Goal: Transaction & Acquisition: Purchase product/service

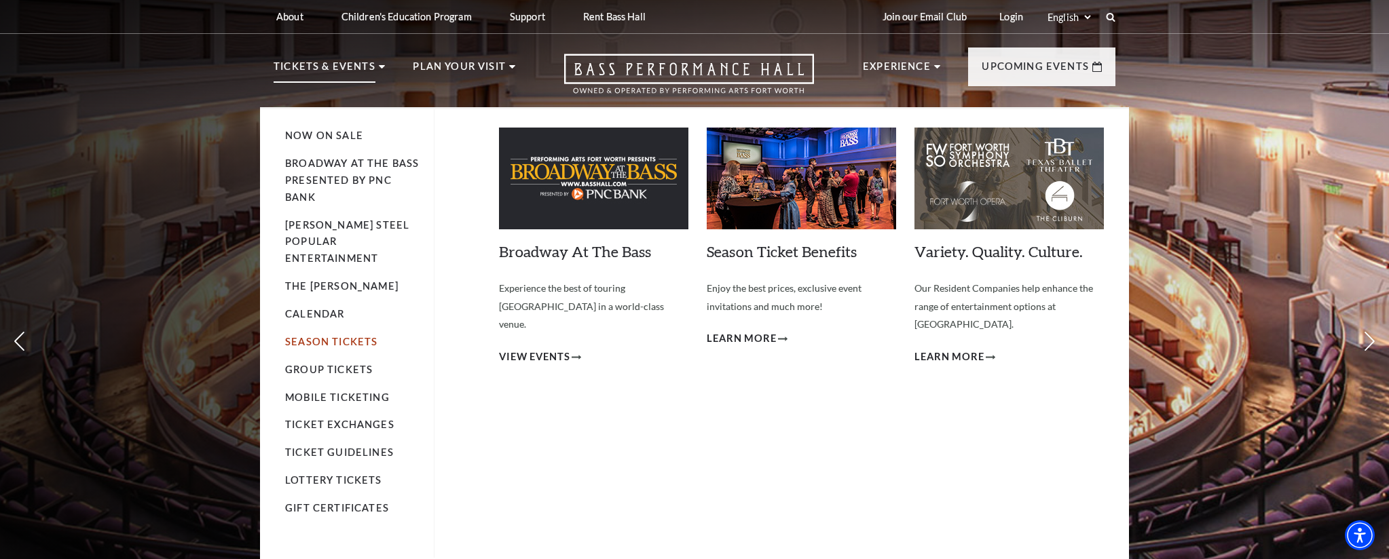
click at [306, 336] on link "Season Tickets" at bounding box center [331, 342] width 92 height 12
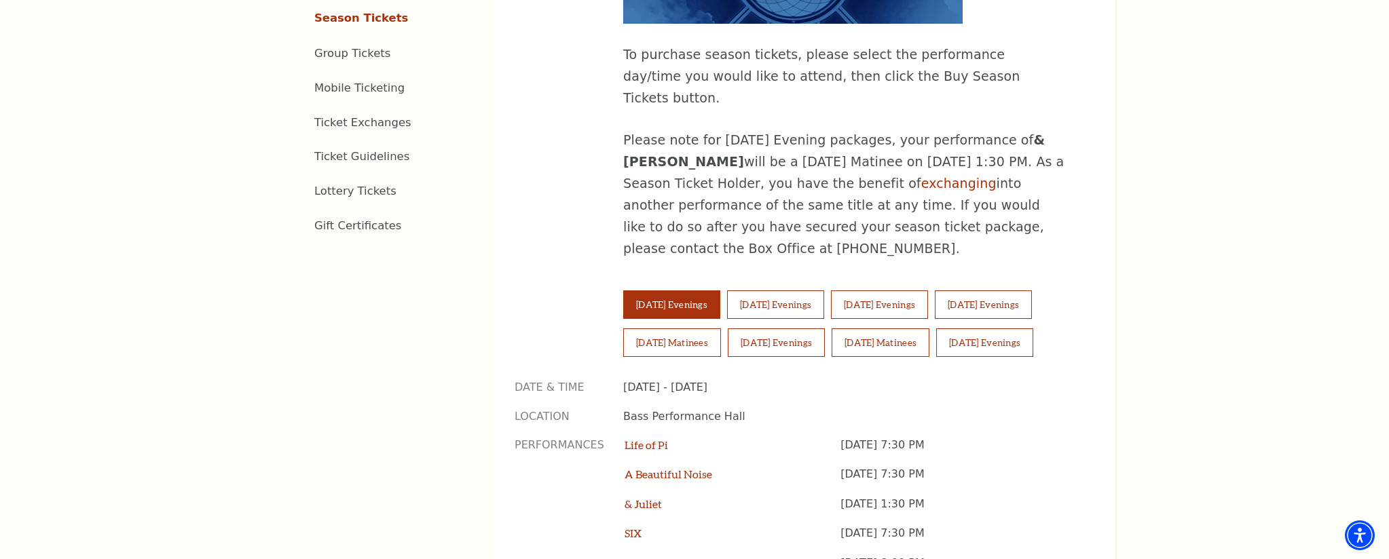
scroll to position [886, 0]
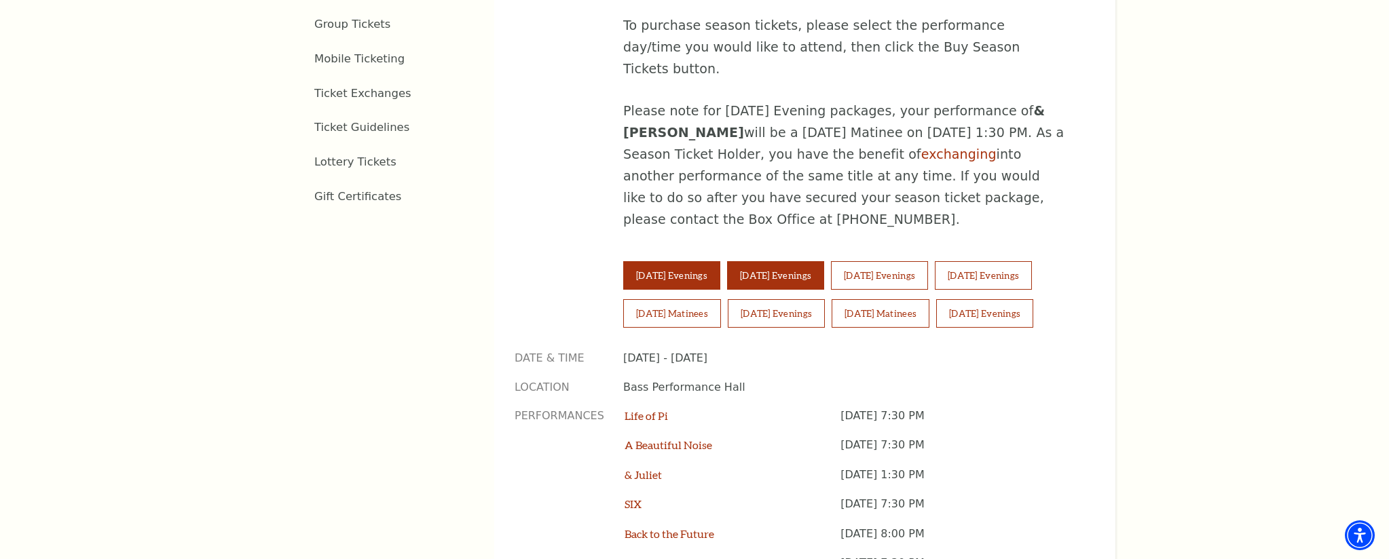
click at [817, 261] on button "Wednesday Evenings" at bounding box center [775, 275] width 97 height 29
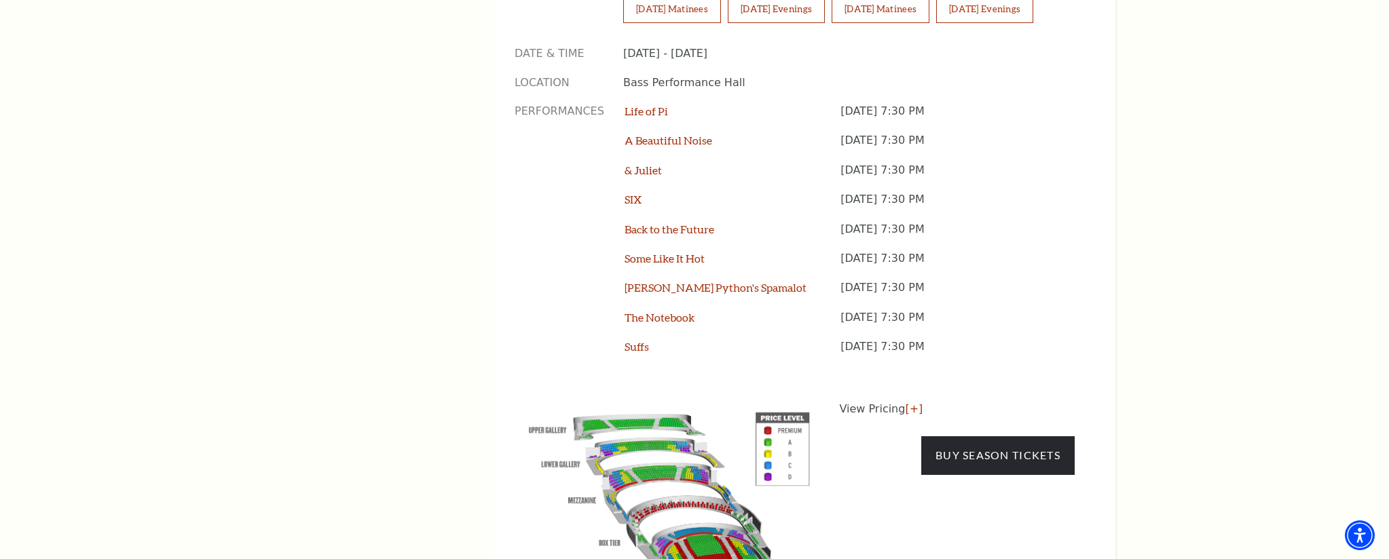
scroll to position [1264, 0]
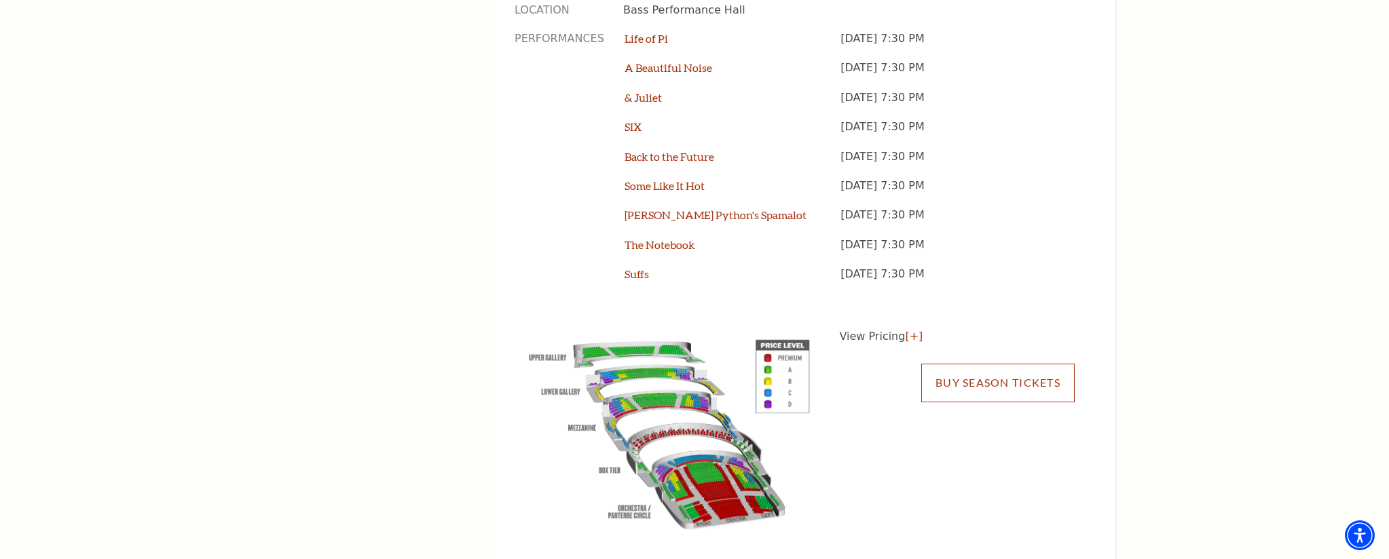
click at [961, 364] on link "Buy Season Tickets" at bounding box center [997, 383] width 153 height 38
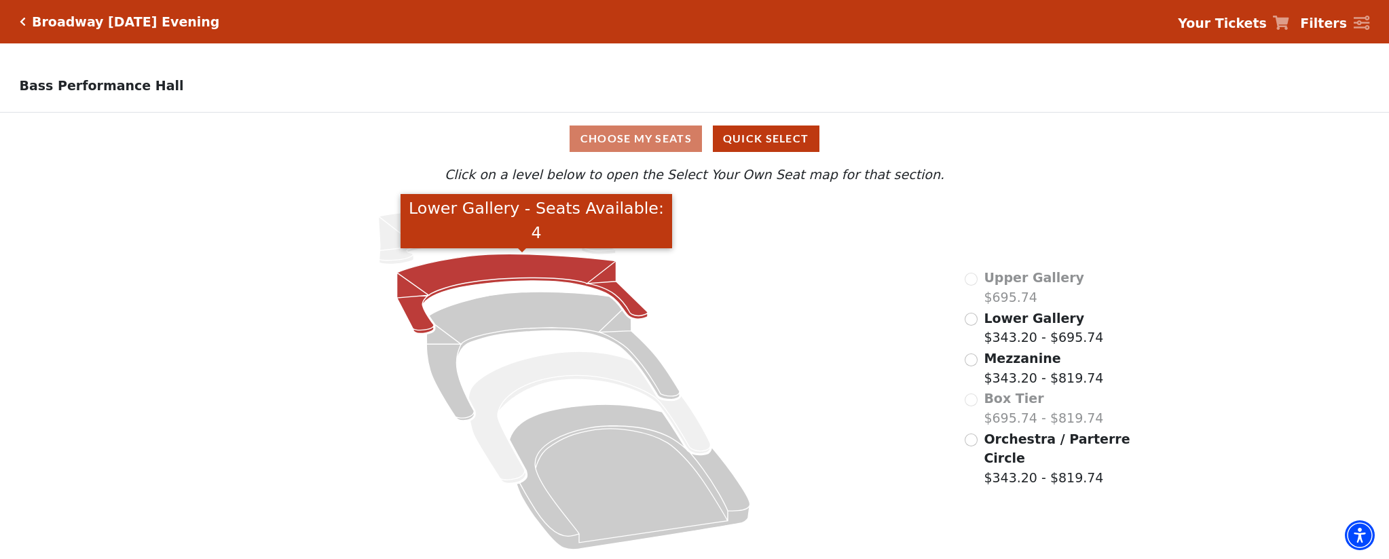
click at [535, 264] on icon "Lower Gallery - Seats Available: 4" at bounding box center [522, 293] width 251 height 79
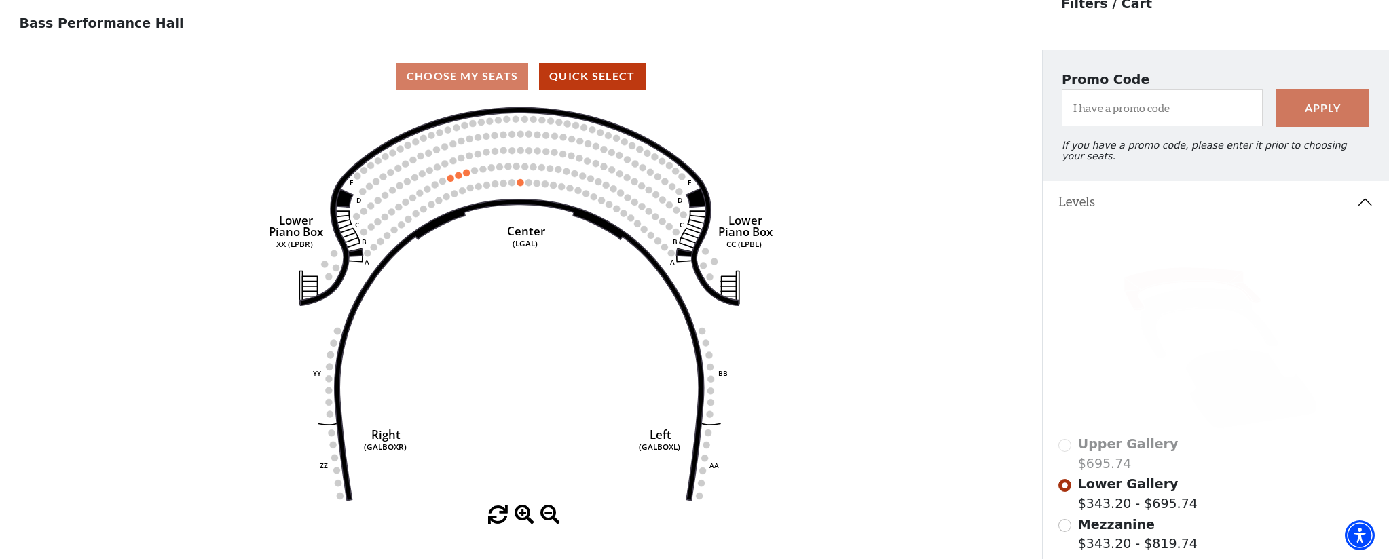
scroll to position [63, 0]
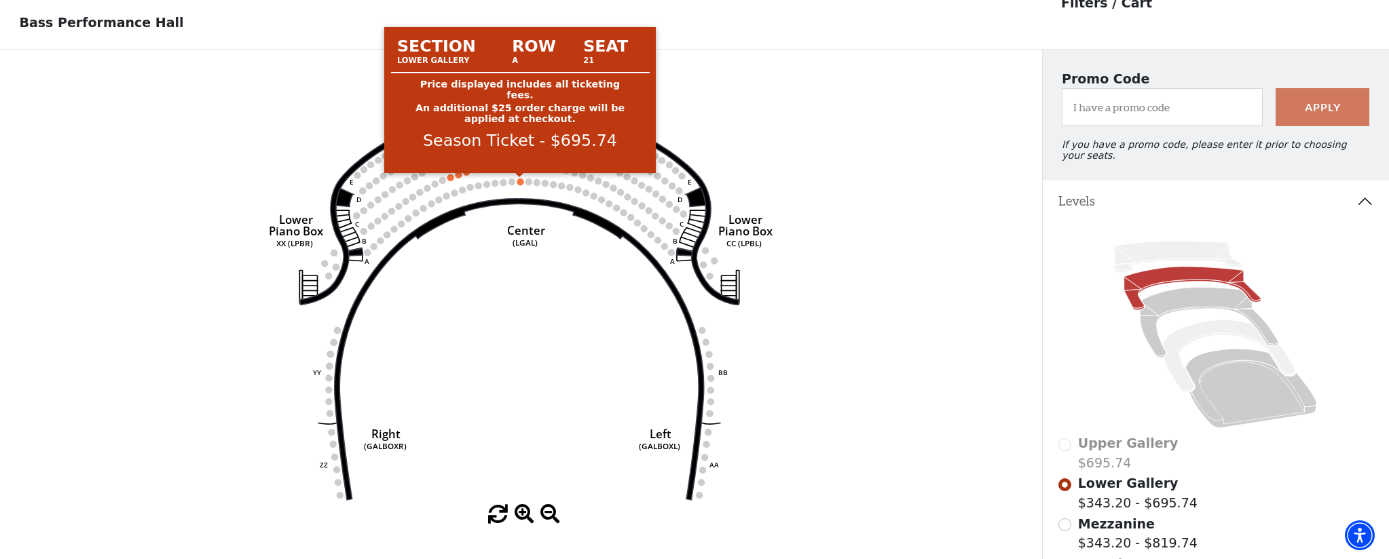
click at [519, 181] on circle at bounding box center [520, 182] width 7 height 7
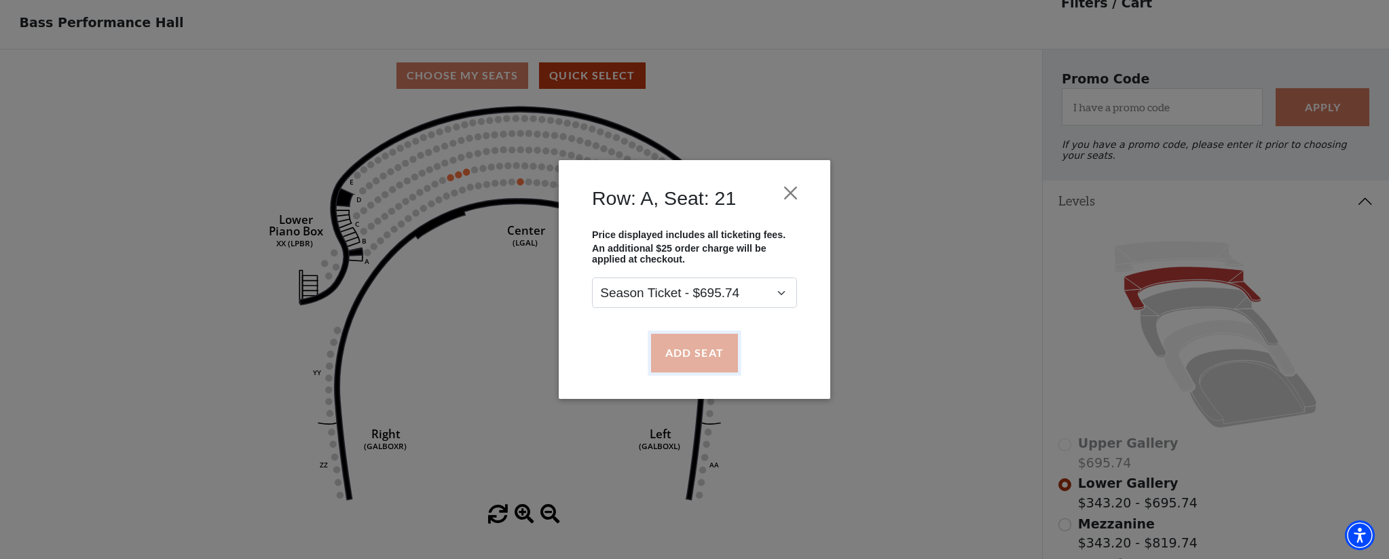
click at [667, 350] on button "Add Seat" at bounding box center [694, 353] width 87 height 38
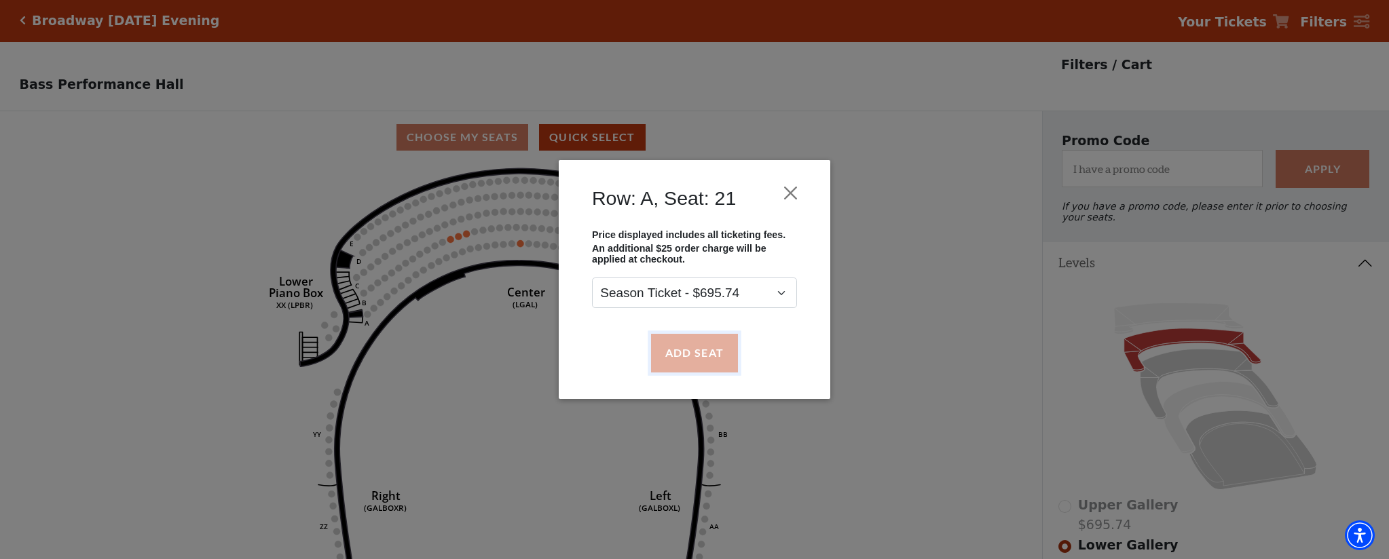
scroll to position [0, 0]
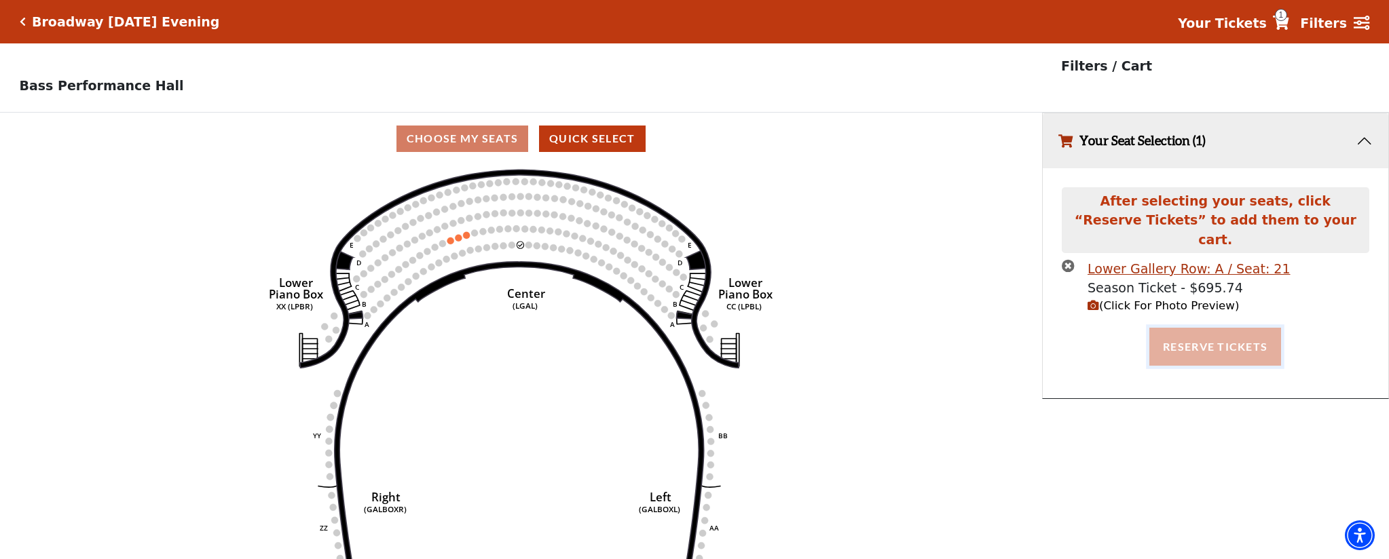
click at [1180, 331] on button "Reserve Tickets" at bounding box center [1215, 347] width 132 height 38
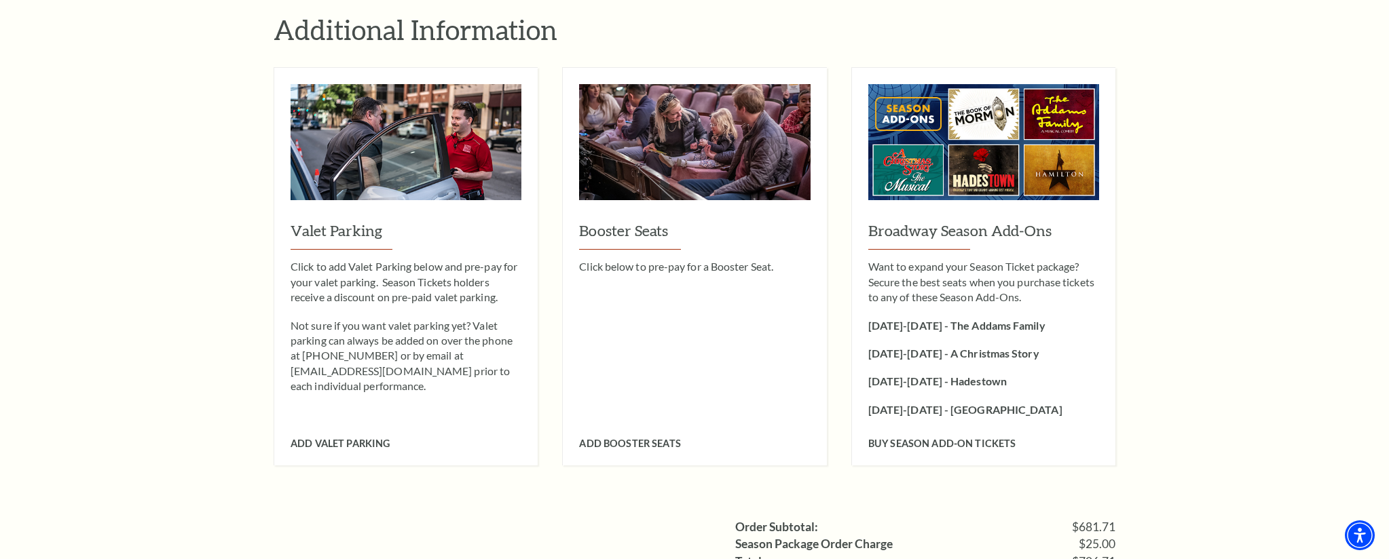
scroll to position [1283, 0]
click at [892, 437] on span "Buy Season Add-On tickets" at bounding box center [942, 443] width 148 height 12
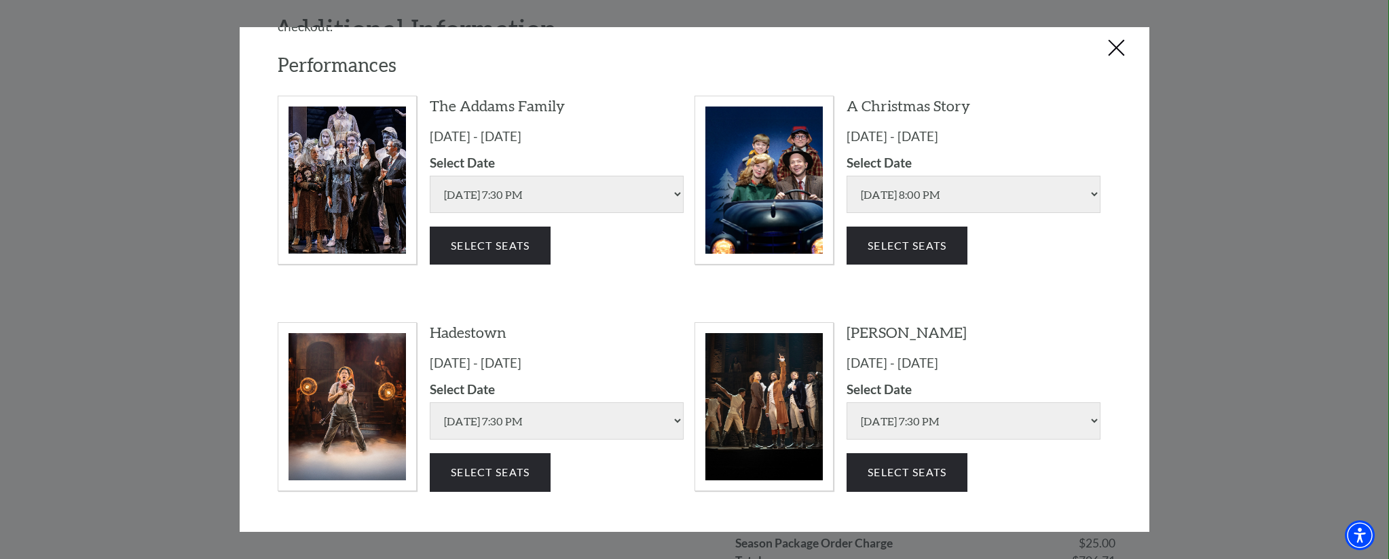
scroll to position [201, 0]
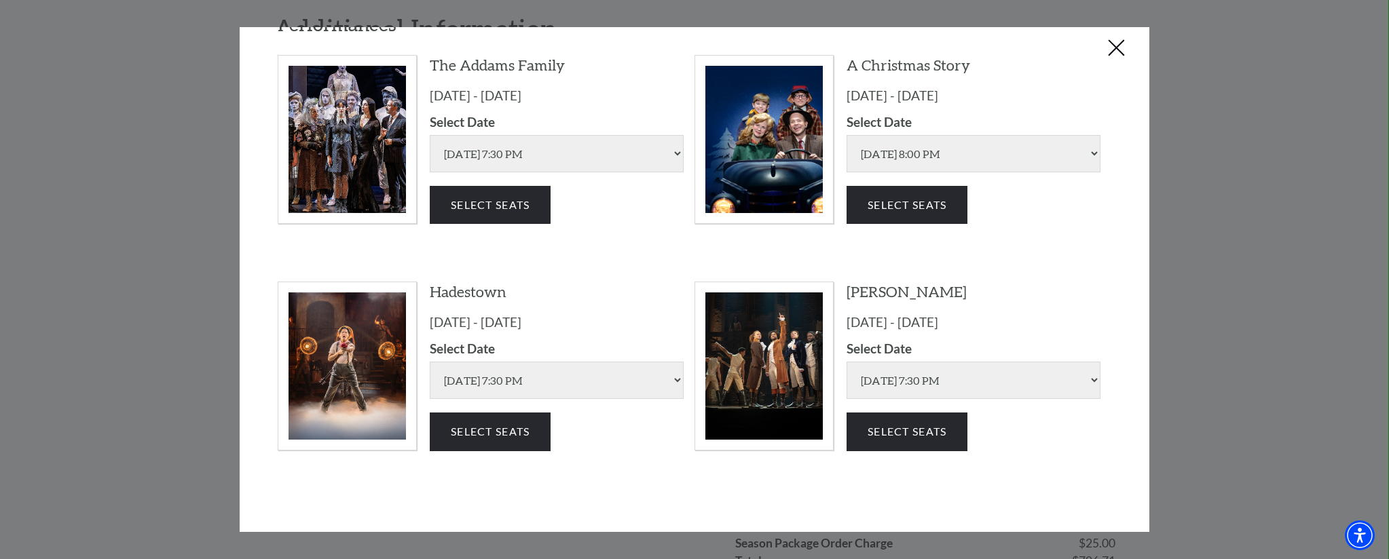
click at [1109, 50] on button "Close this dialog window" at bounding box center [1117, 49] width 22 height 22
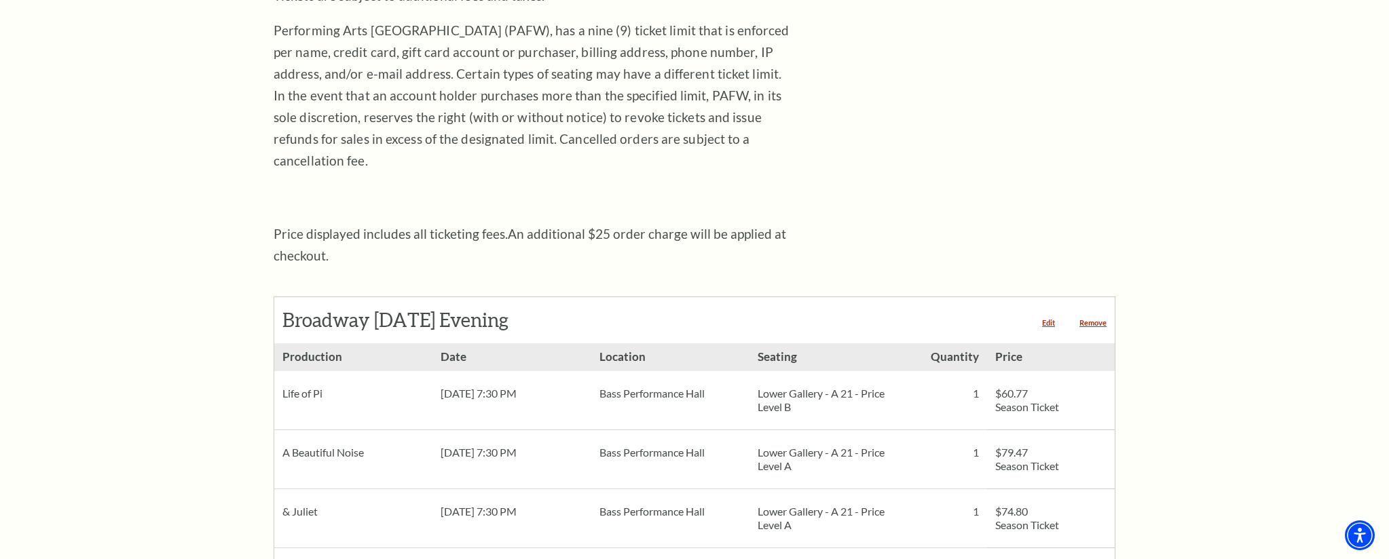
scroll to position [505, 0]
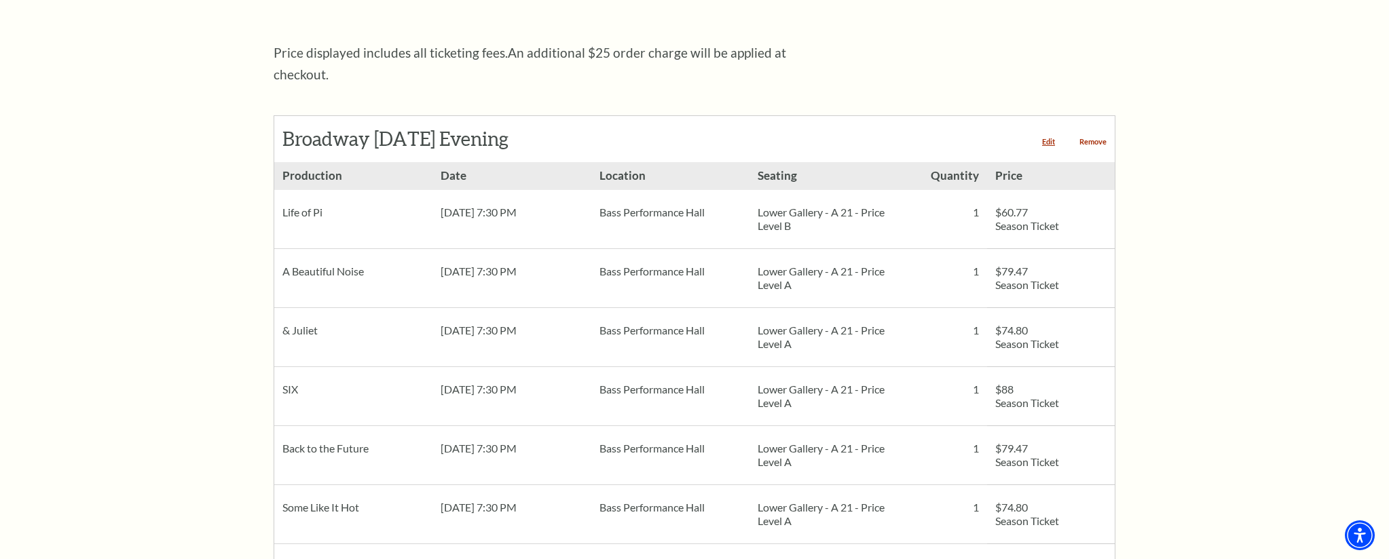
click at [1102, 138] on link "Remove" at bounding box center [1092, 141] width 27 height 7
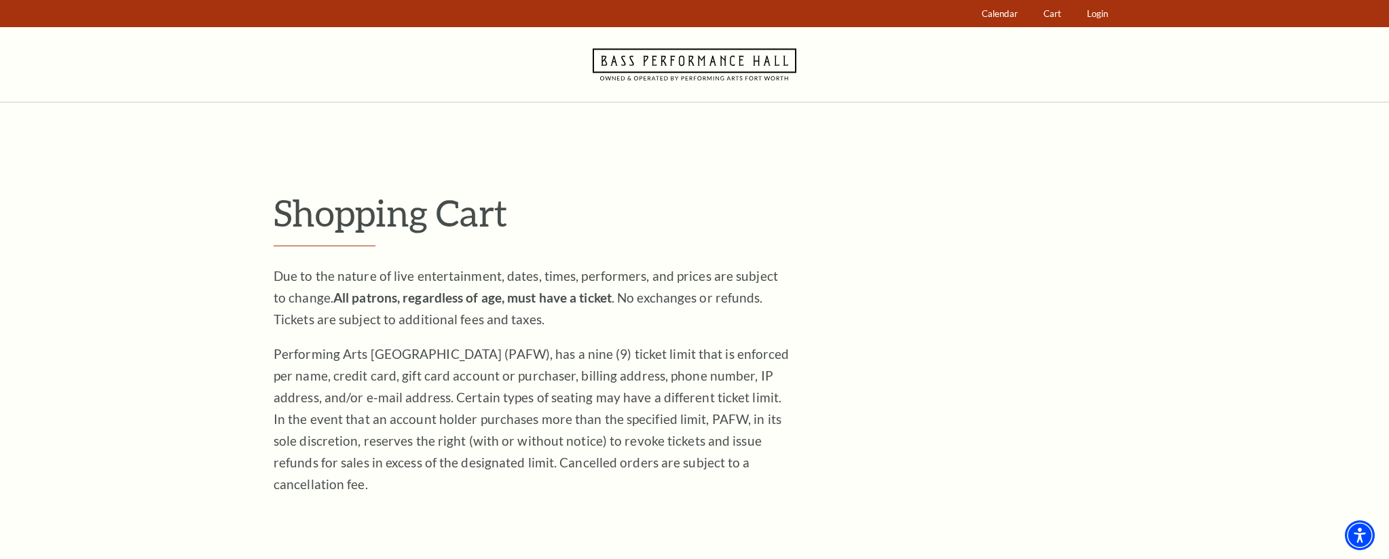
click at [762, 75] on icon "Navigate to Bass Performance Hall homepage" at bounding box center [695, 64] width 204 height 75
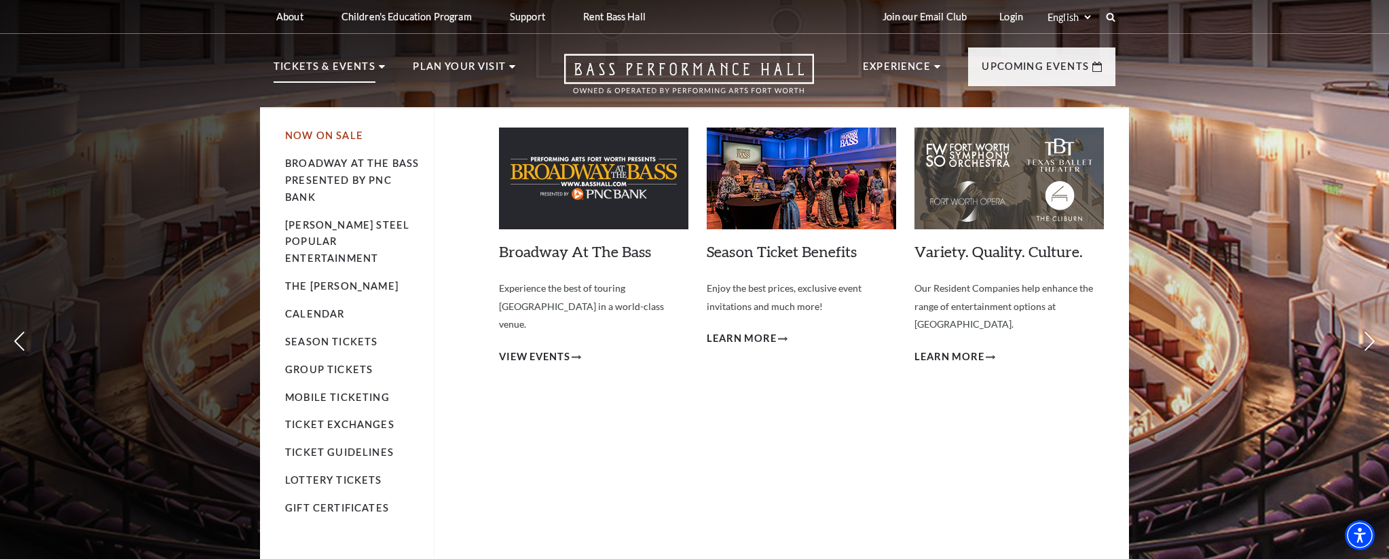
click at [285, 132] on link "Now On Sale" at bounding box center [324, 136] width 78 height 12
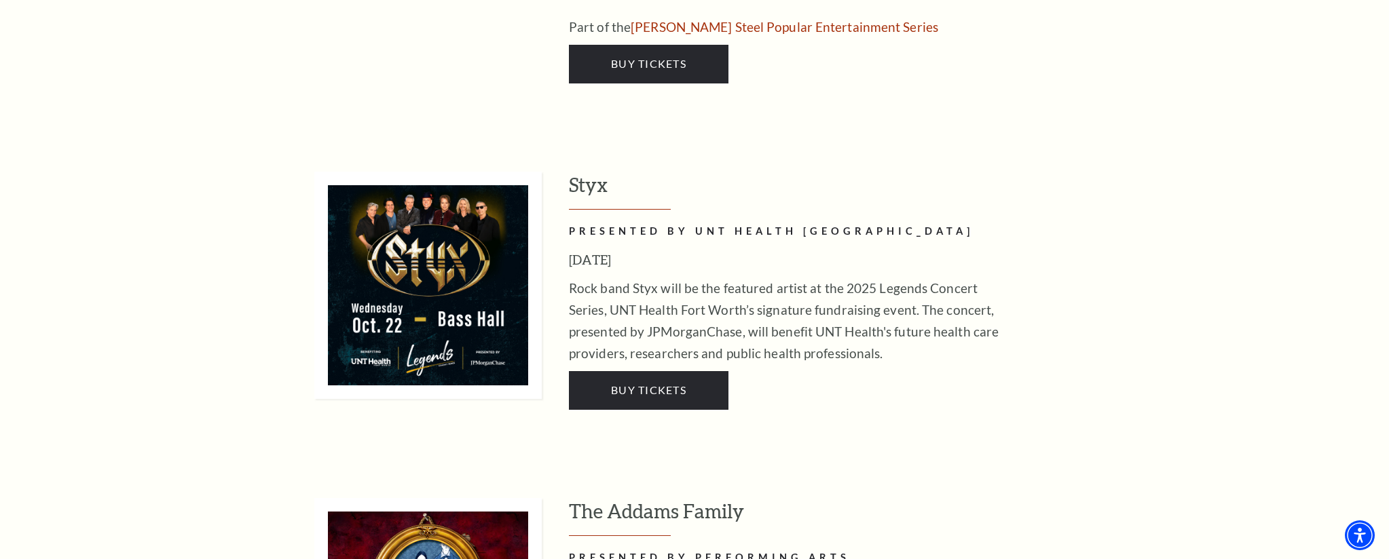
scroll to position [2801, 0]
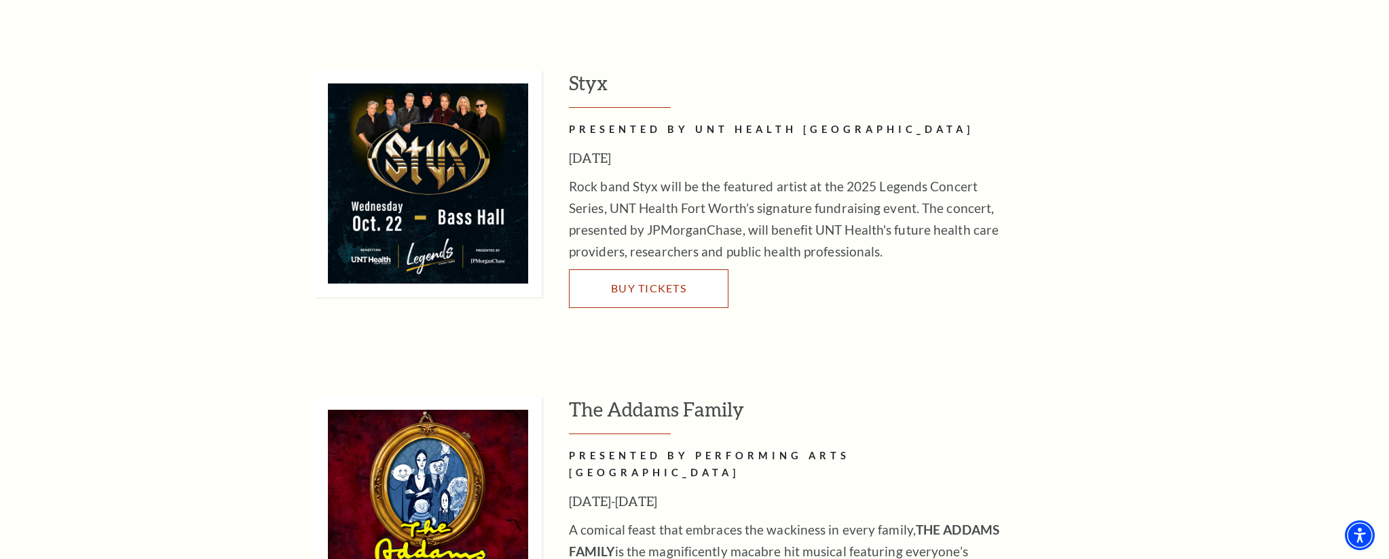
click at [614, 269] on link "Buy Tickets" at bounding box center [649, 288] width 160 height 38
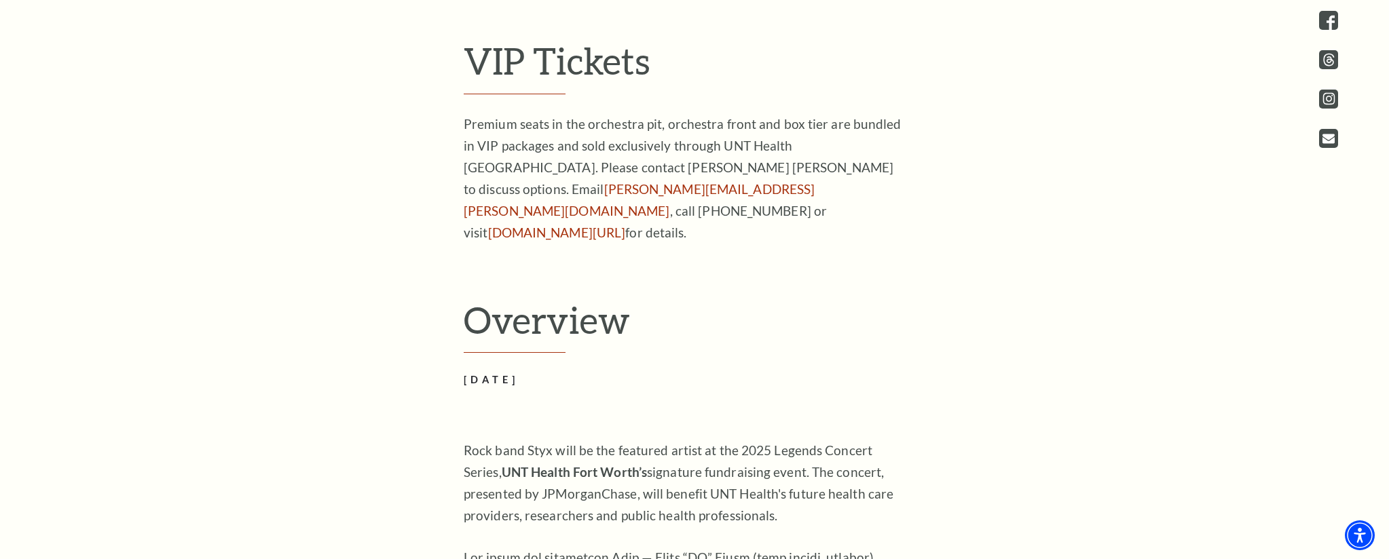
scroll to position [772, 0]
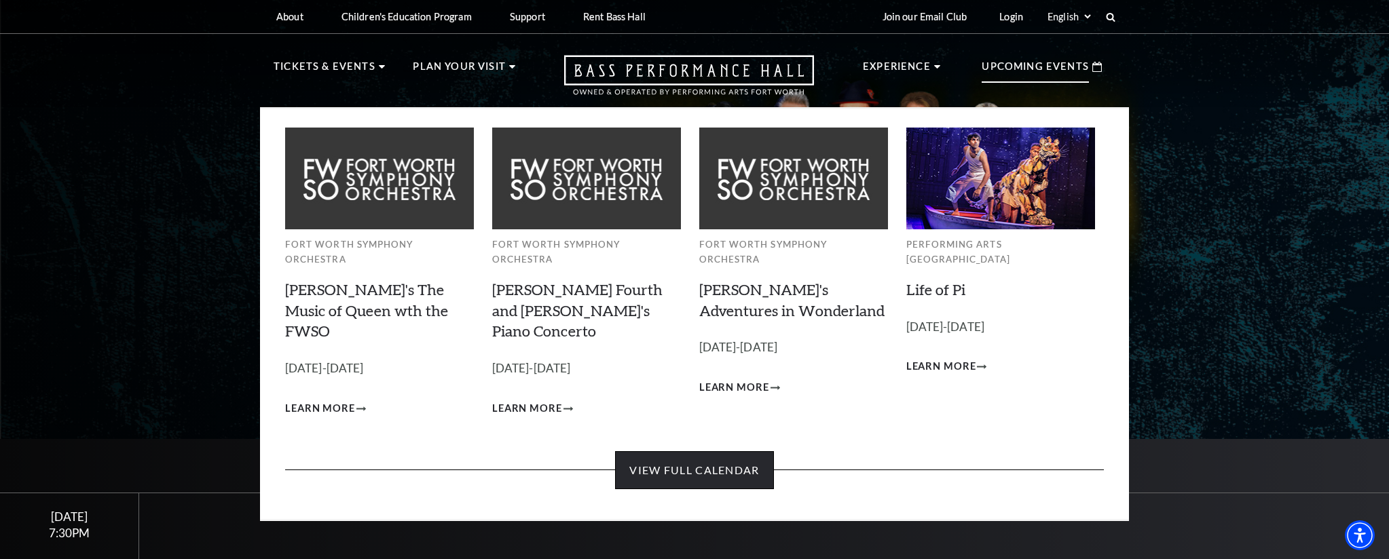
click at [714, 451] on link "View Full Calendar" at bounding box center [694, 470] width 158 height 38
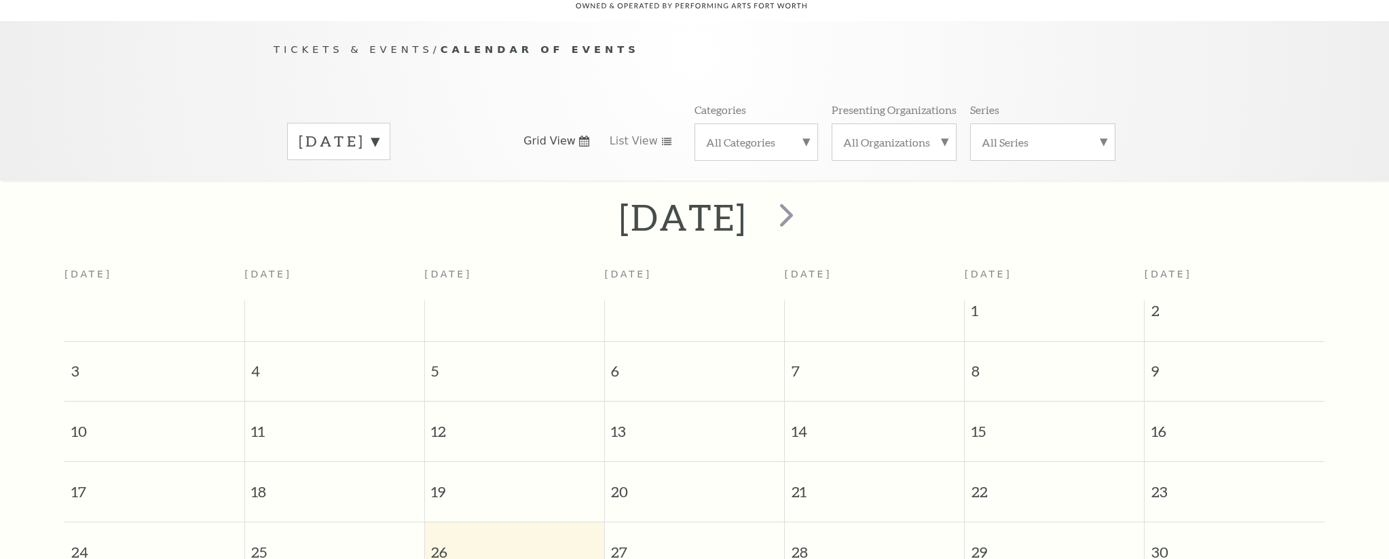
scroll to position [120, 0]
click at [806, 199] on span "next" at bounding box center [786, 210] width 39 height 39
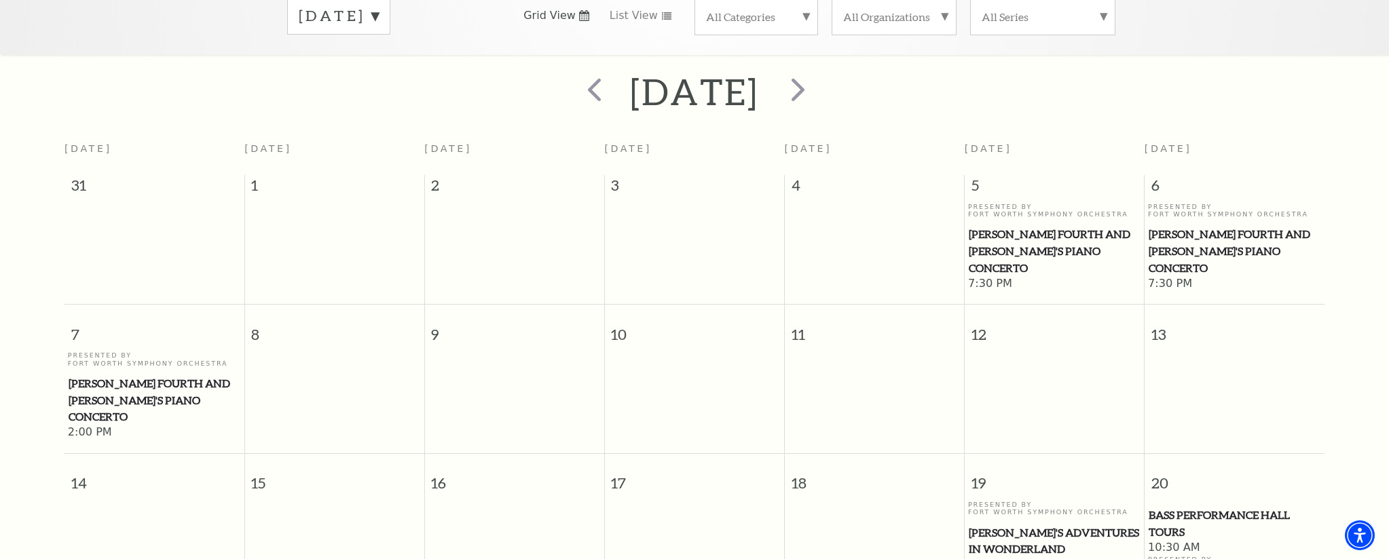
scroll to position [259, 0]
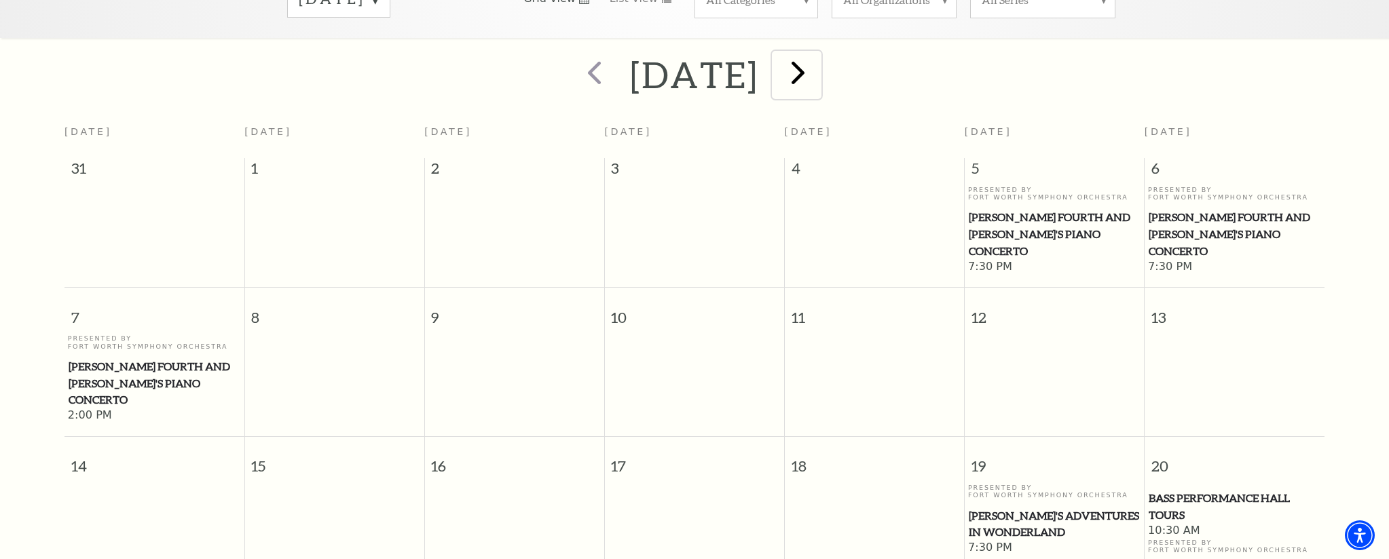
click at [817, 61] on span "next" at bounding box center [798, 72] width 39 height 39
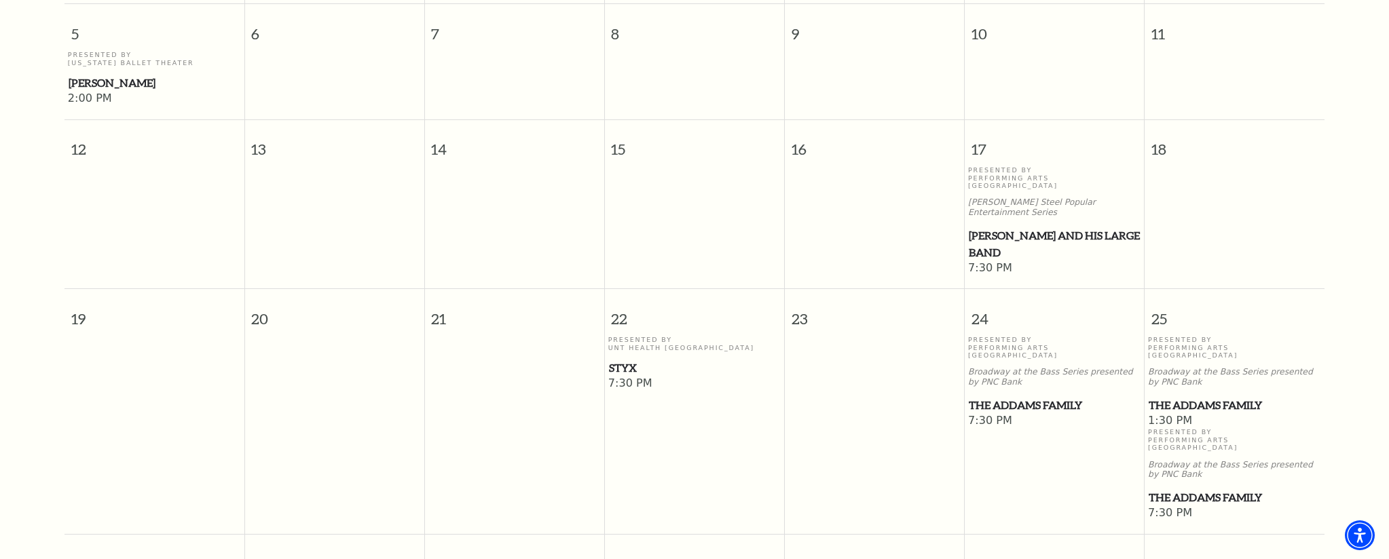
scroll to position [724, 0]
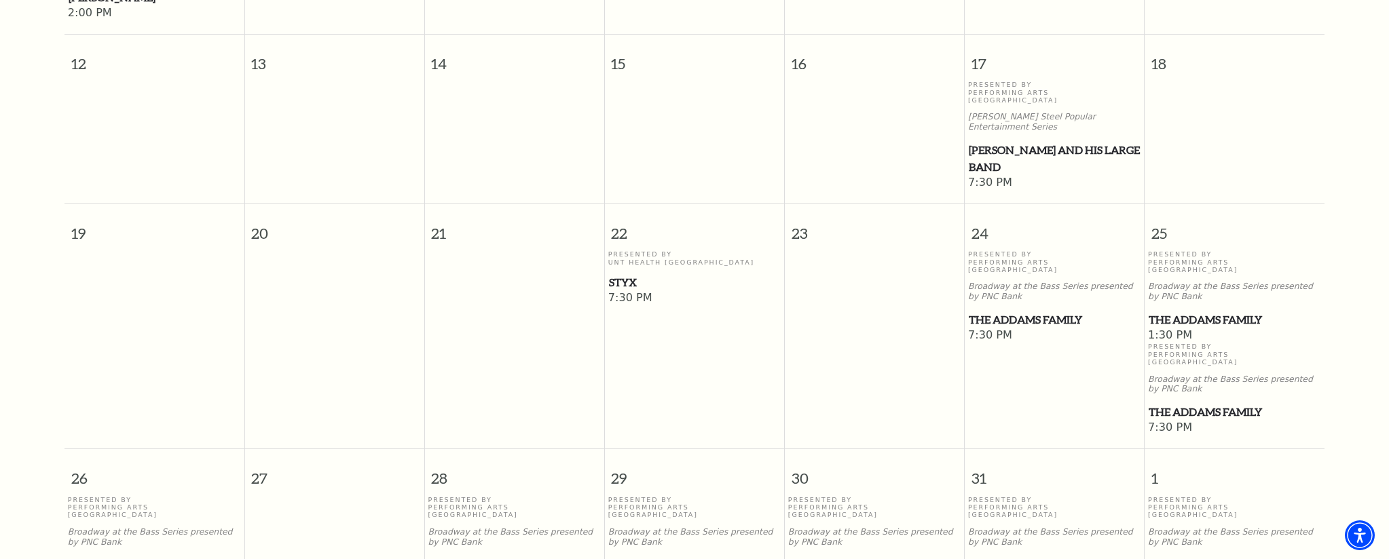
click at [632, 274] on span "Styx" at bounding box center [695, 282] width 172 height 17
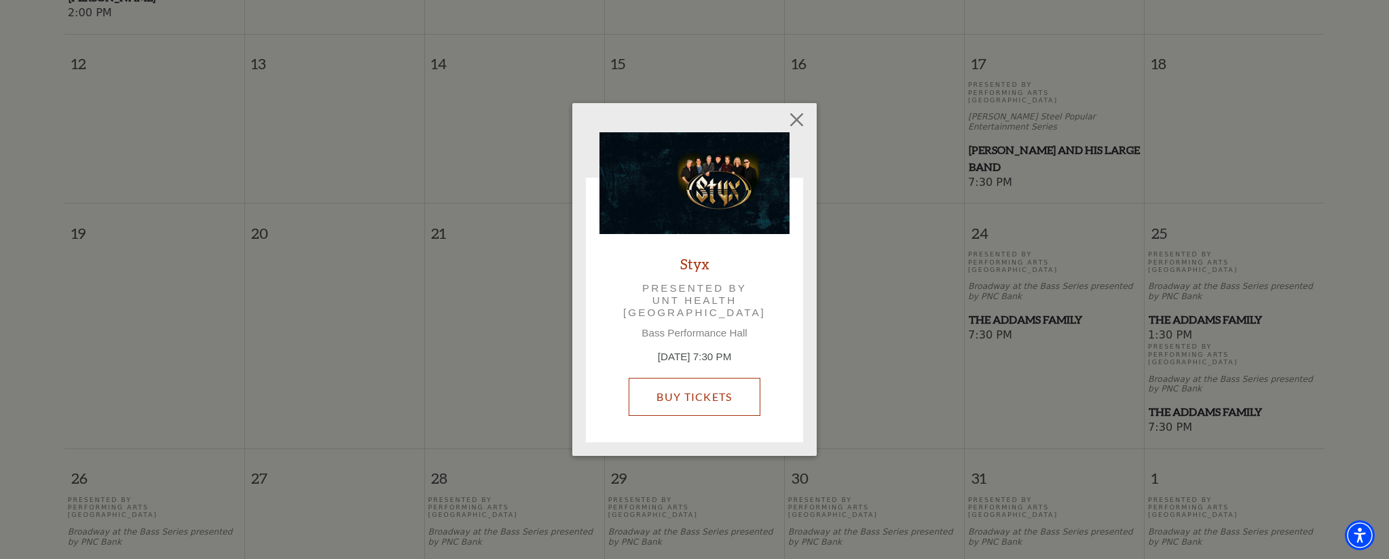
click at [648, 382] on link "Buy Tickets" at bounding box center [694, 397] width 131 height 38
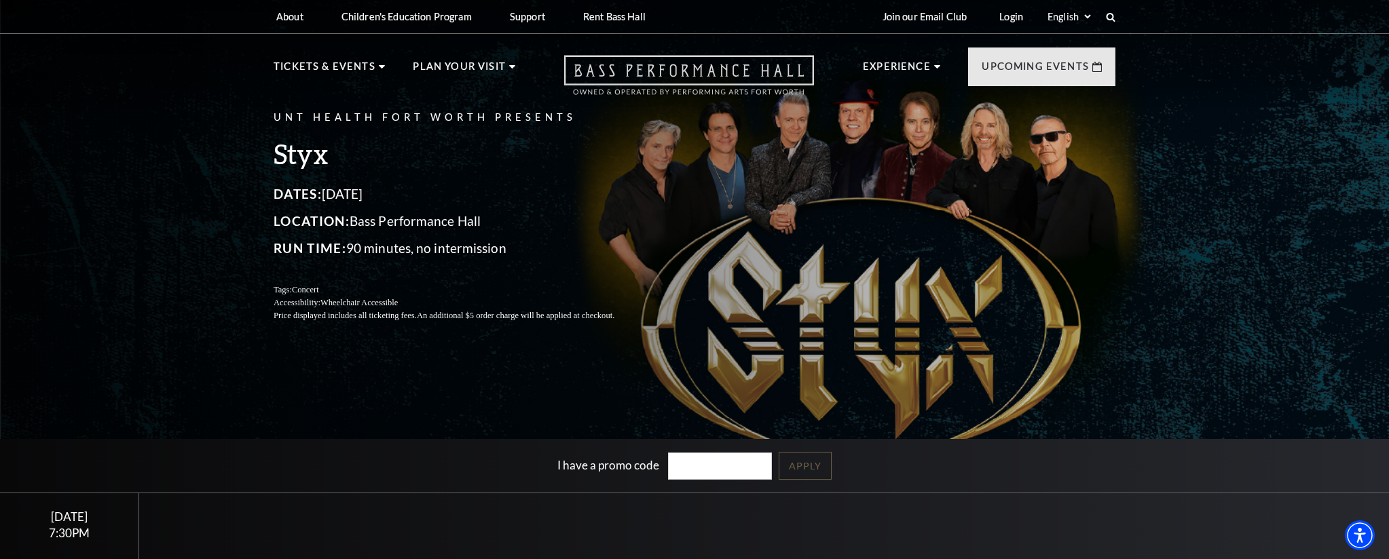
drag, startPoint x: 744, startPoint y: 75, endPoint x: 734, endPoint y: 69, distance: 11.5
click at [743, 75] on use "Open this option" at bounding box center [689, 75] width 250 height 39
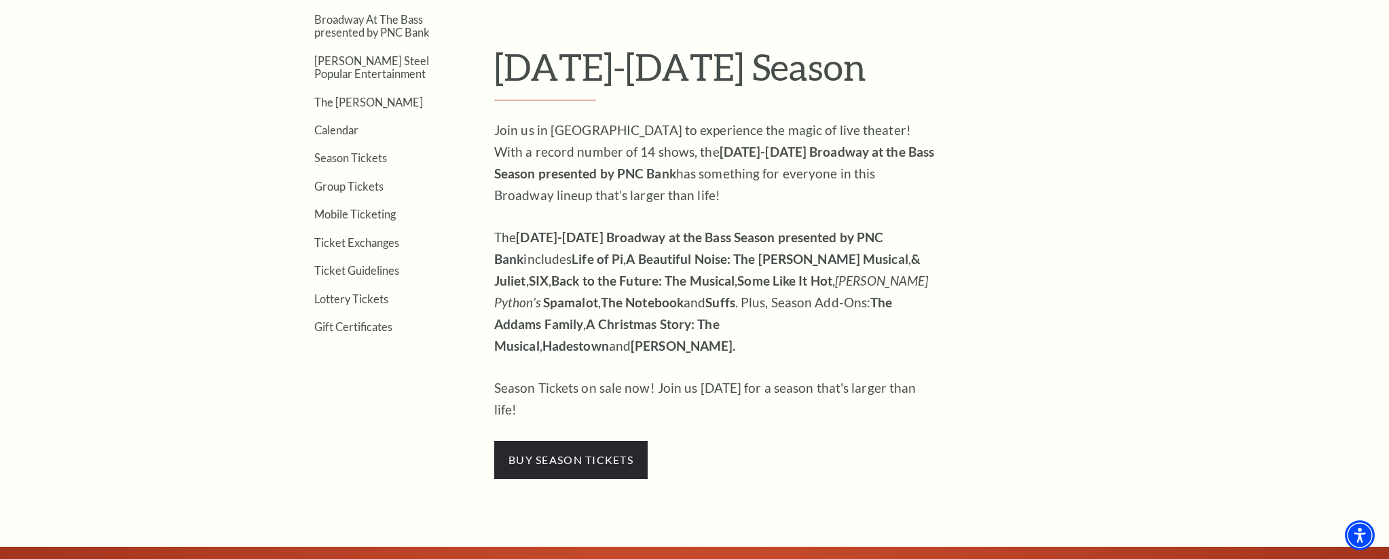
scroll to position [297, 0]
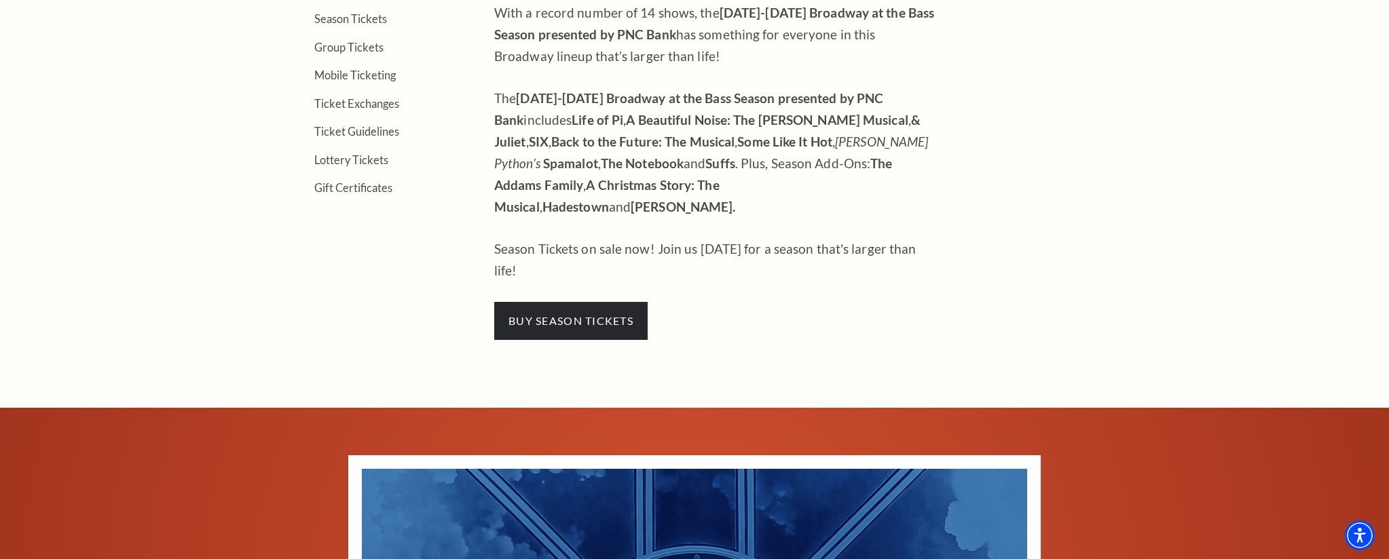
scroll to position [643, 0]
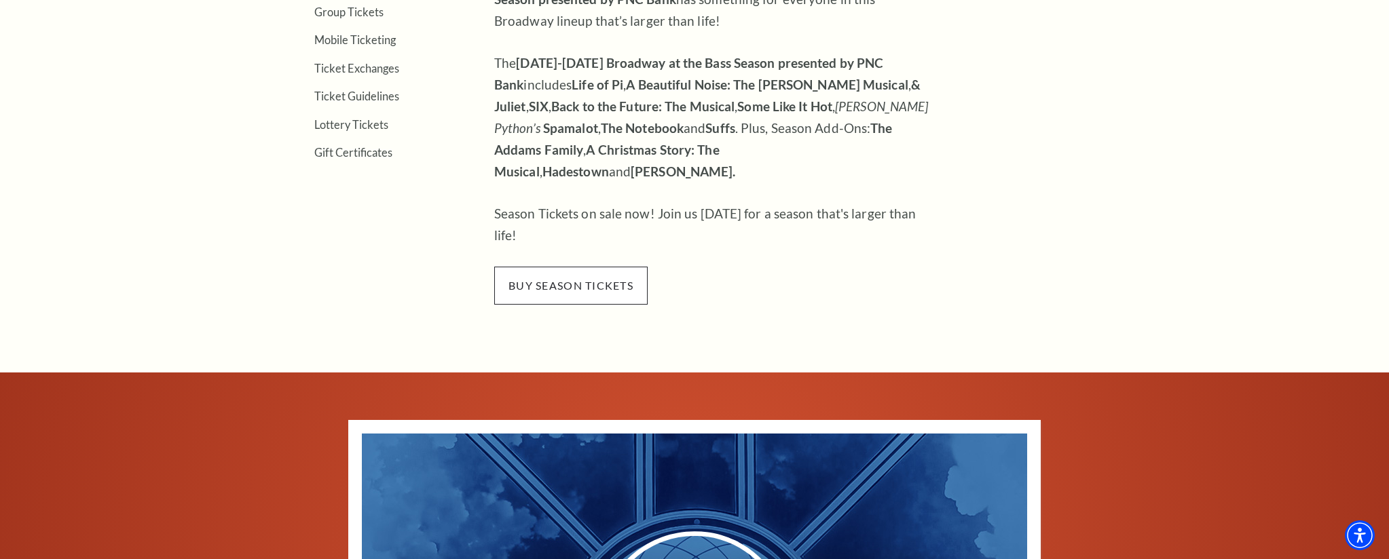
click at [620, 267] on span "buy season tickets" at bounding box center [570, 286] width 153 height 38
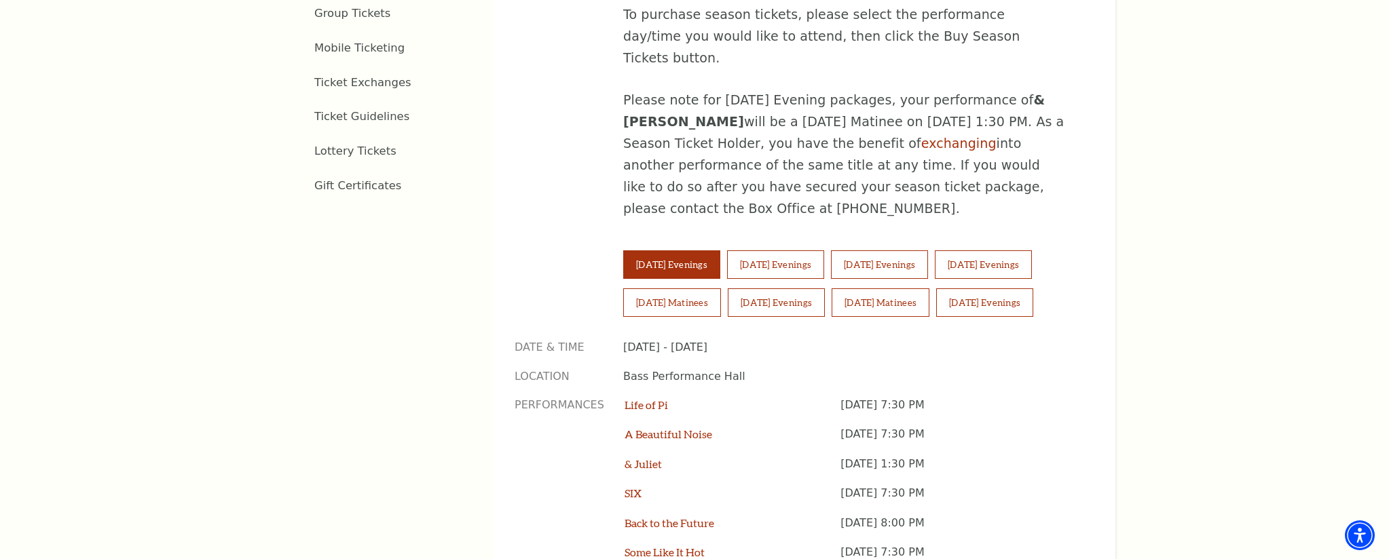
scroll to position [927, 0]
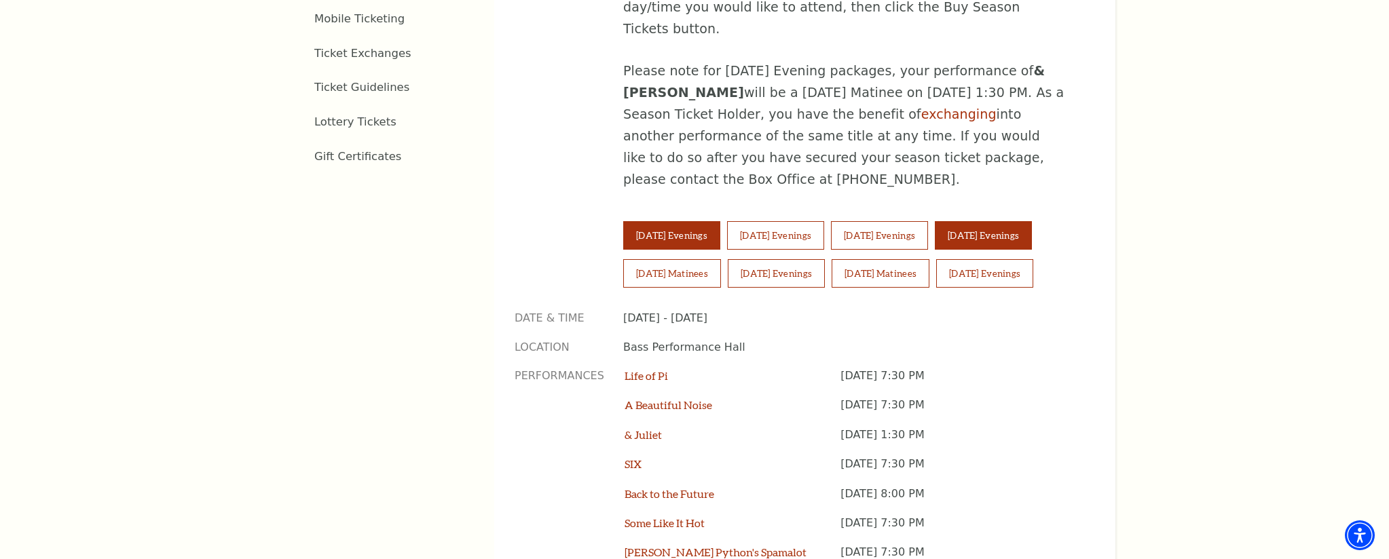
click at [998, 221] on button "[DATE] Evenings" at bounding box center [983, 235] width 97 height 29
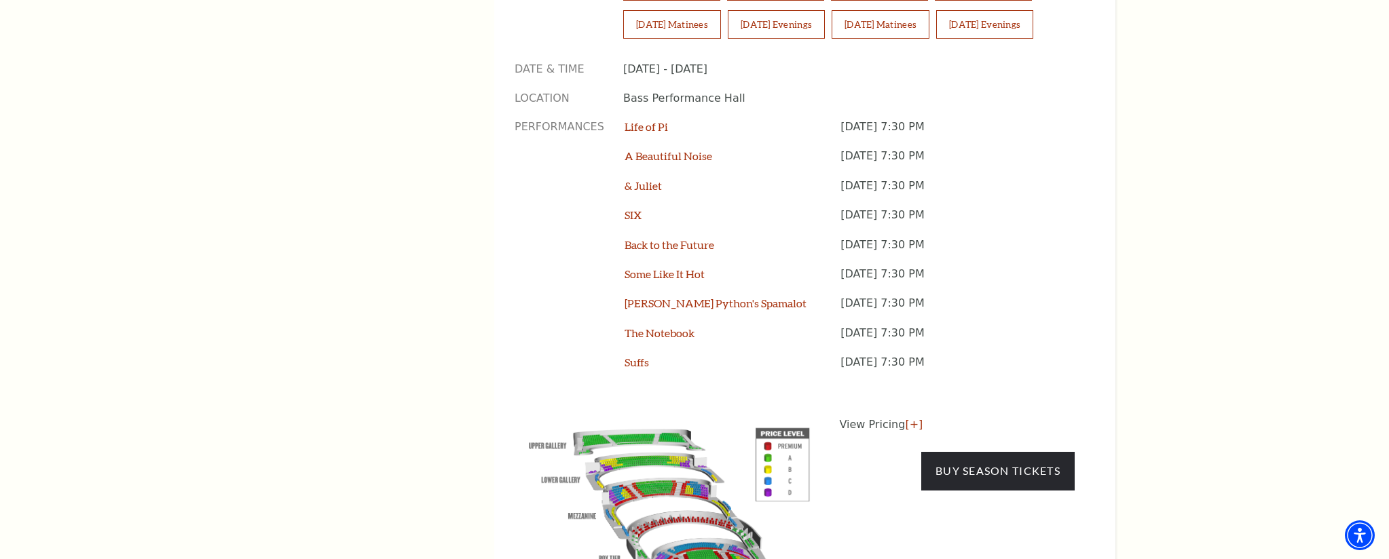
scroll to position [1197, 0]
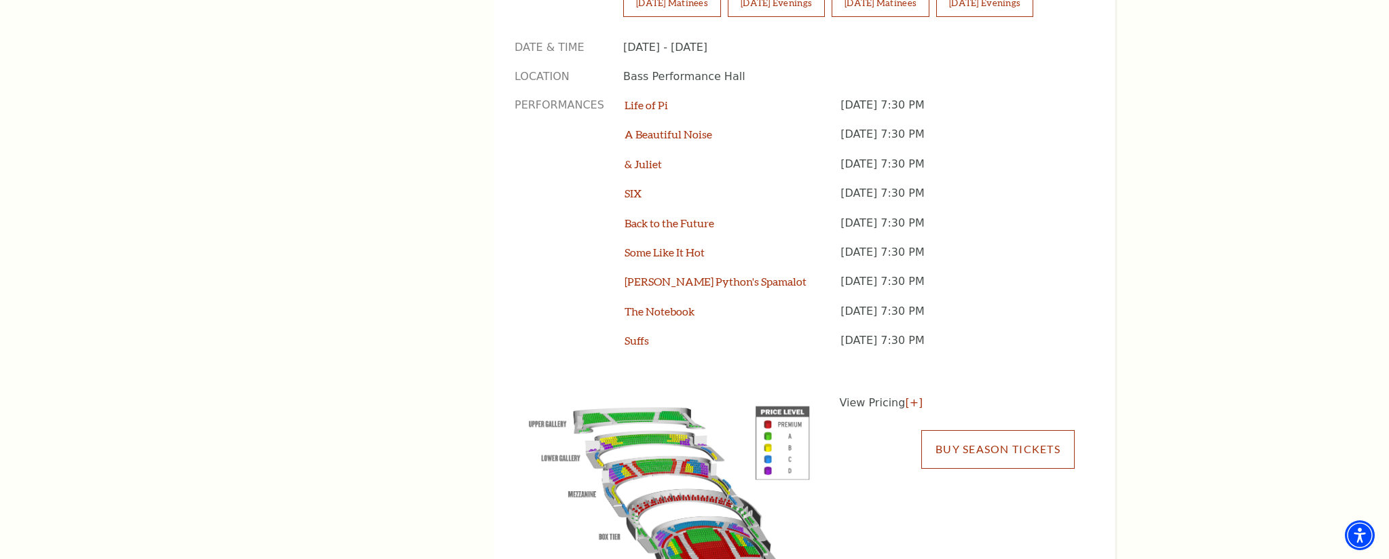
click at [955, 430] on link "Buy Season Tickets" at bounding box center [997, 449] width 153 height 38
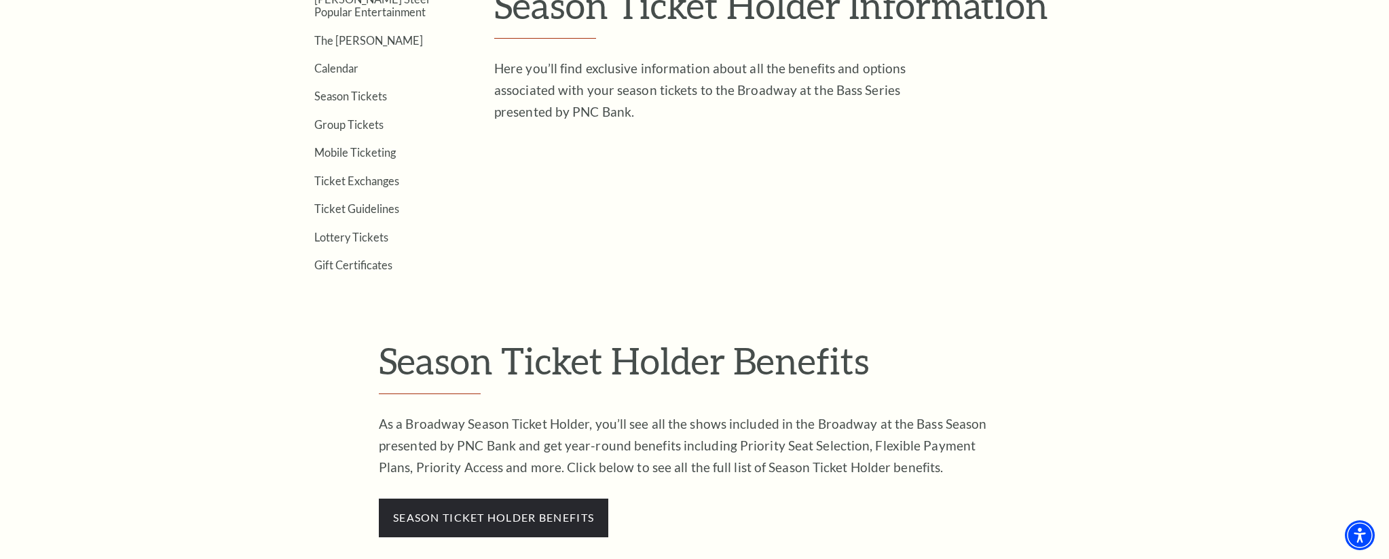
scroll to position [559, 0]
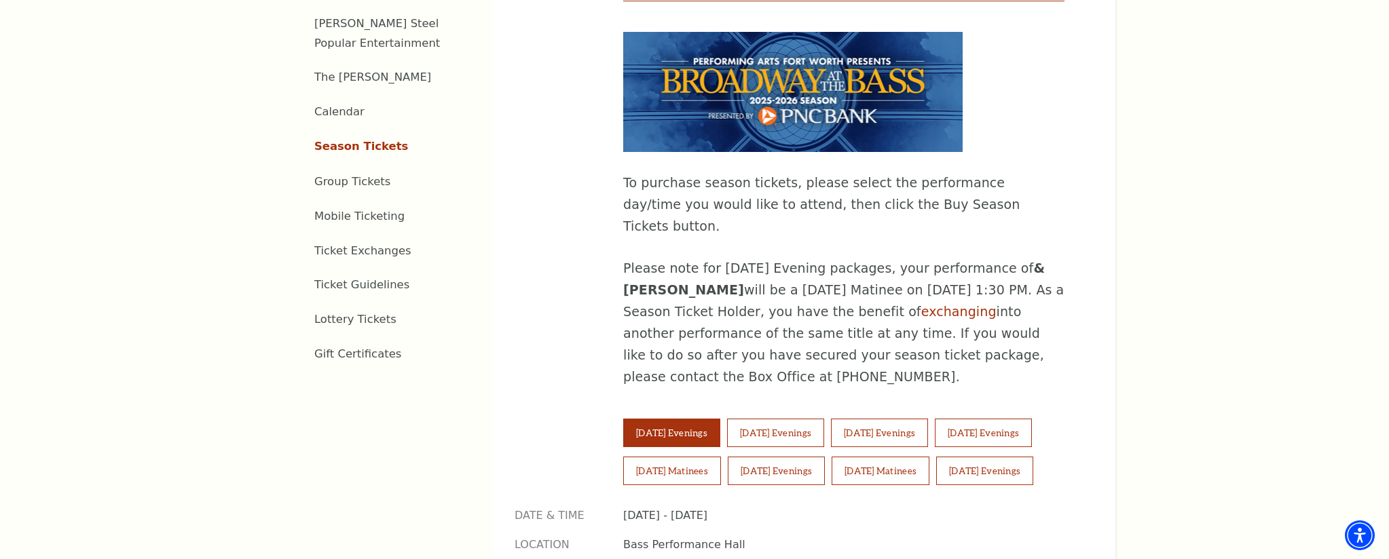
scroll to position [745, 0]
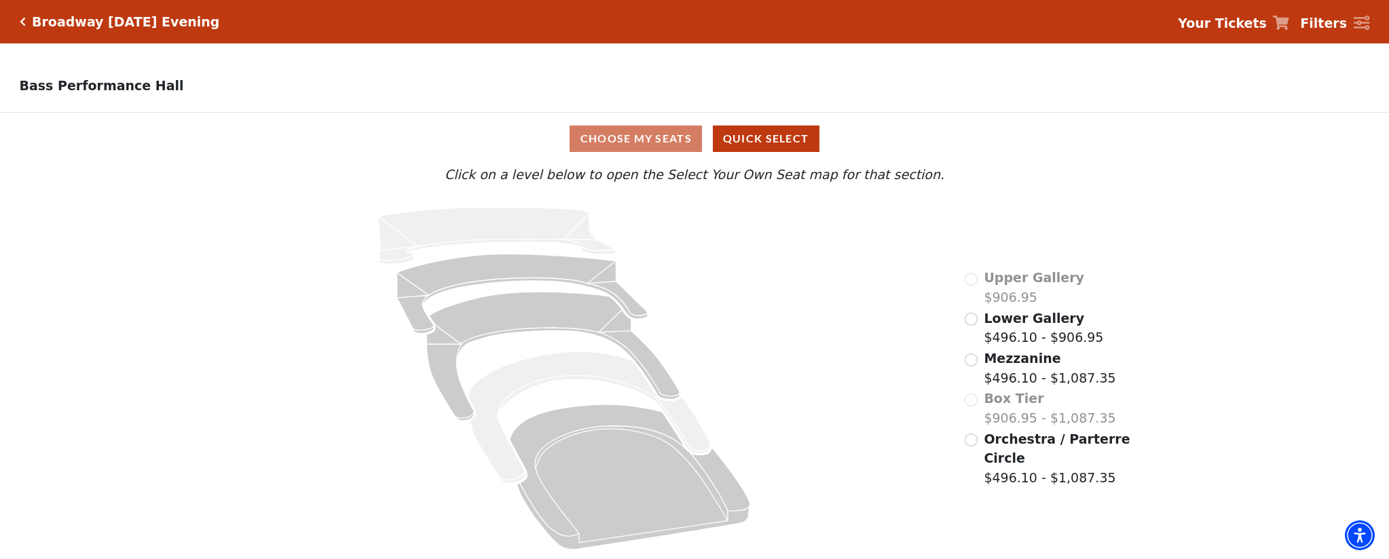
scroll to position [1, 0]
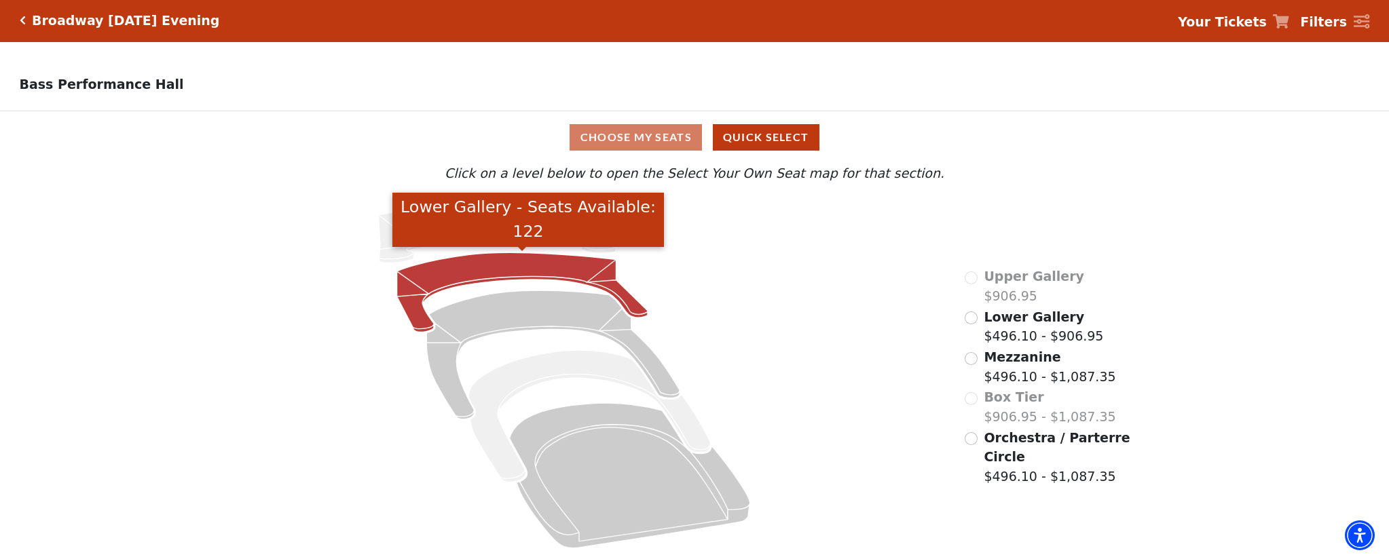
click at [515, 263] on icon "Lower Gallery - Seats Available: 122" at bounding box center [522, 292] width 251 height 79
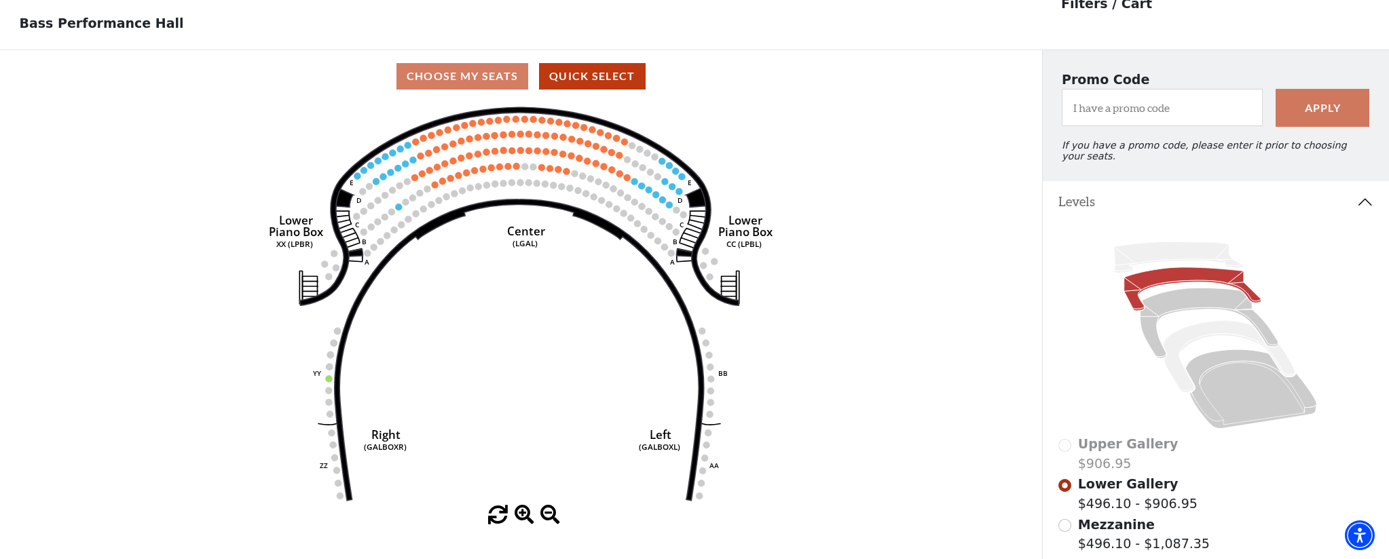
scroll to position [63, 0]
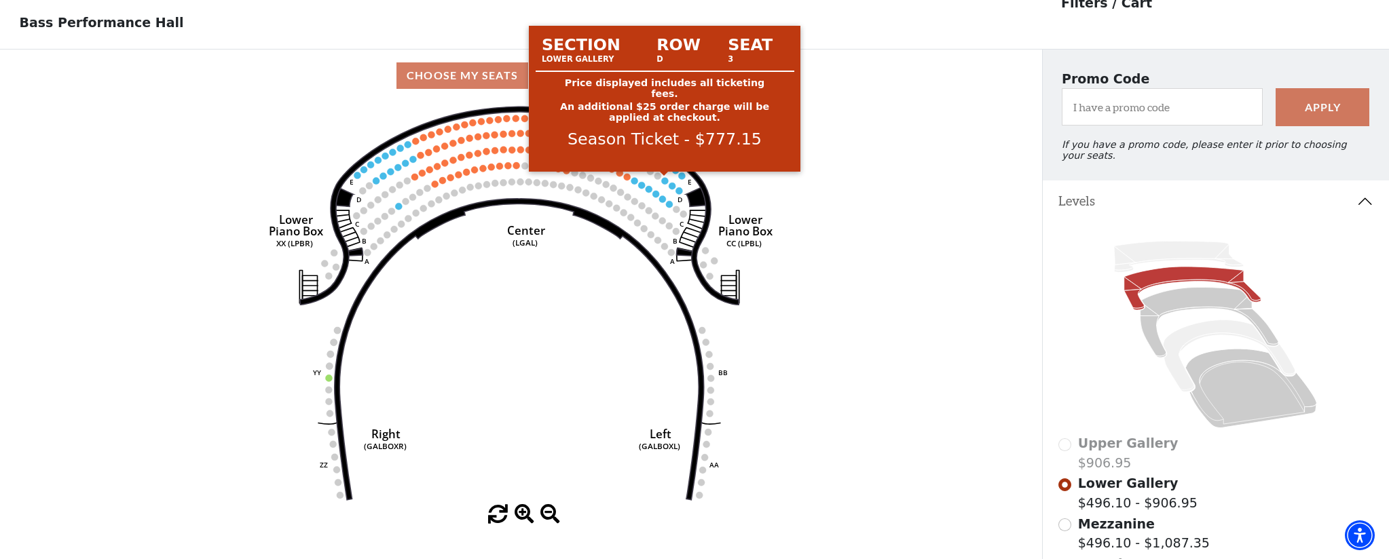
click at [665, 183] on circle at bounding box center [664, 180] width 7 height 7
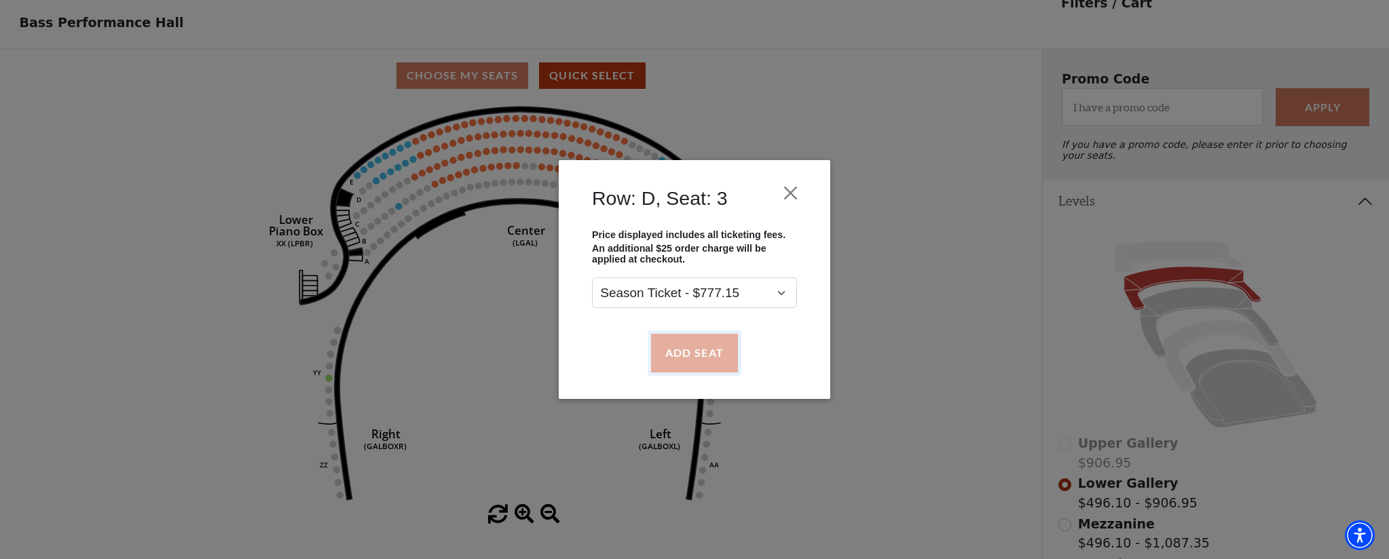
drag, startPoint x: 688, startPoint y: 347, endPoint x: 682, endPoint y: 340, distance: 9.1
click at [688, 345] on button "Add Seat" at bounding box center [694, 353] width 87 height 38
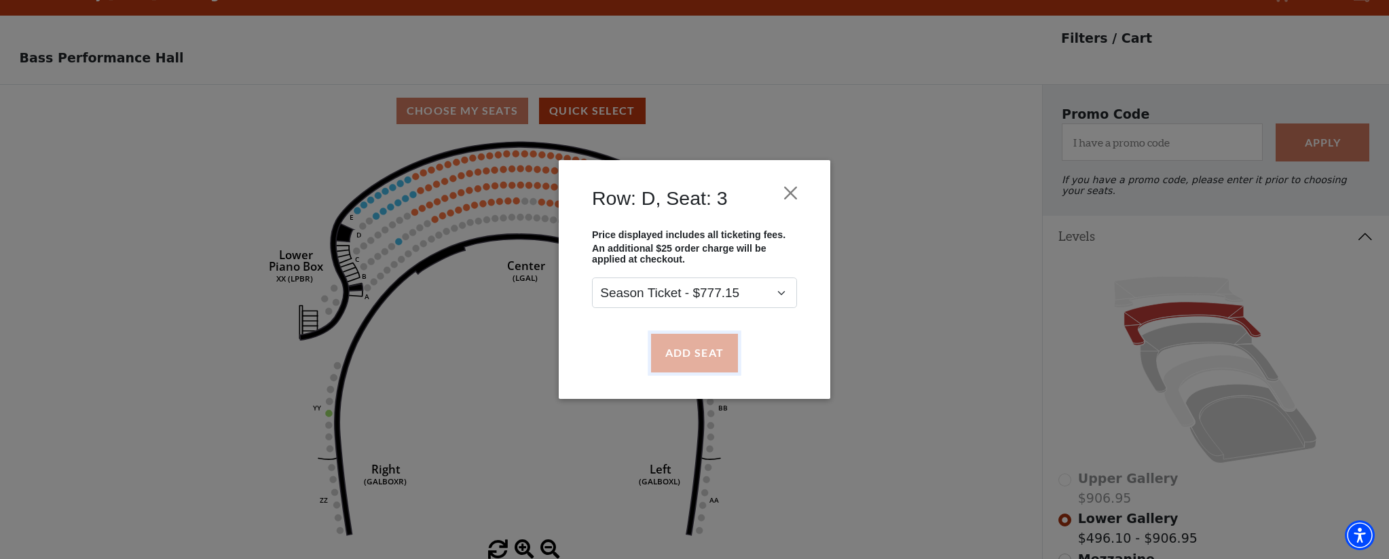
scroll to position [0, 0]
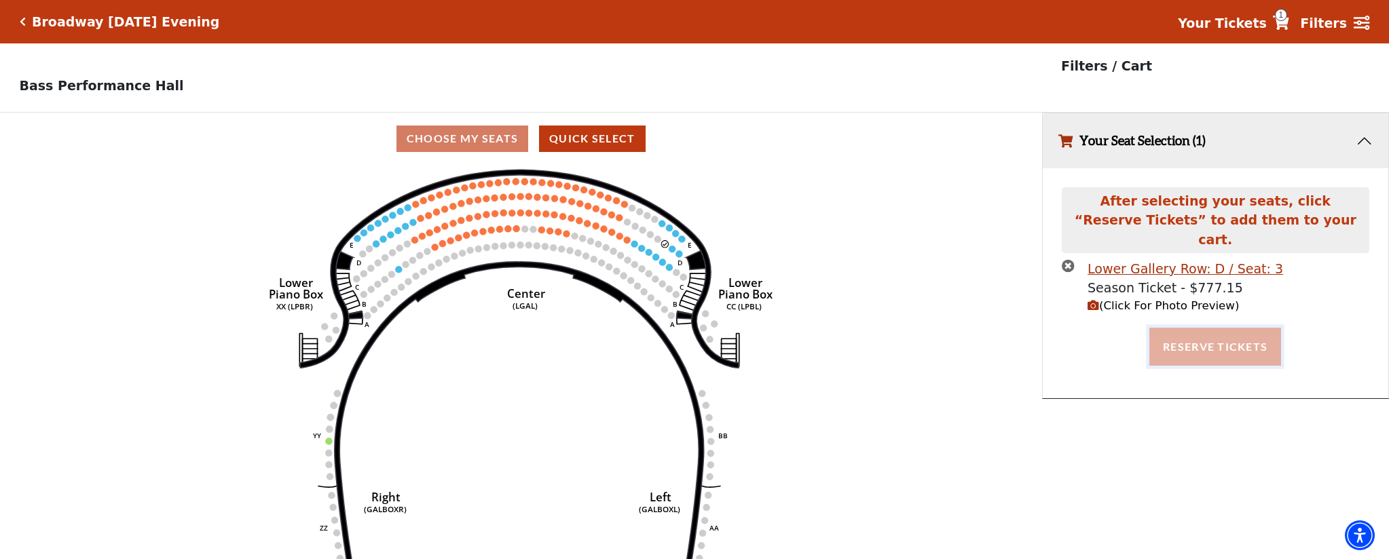
click at [1192, 330] on button "Reserve Tickets" at bounding box center [1215, 347] width 132 height 38
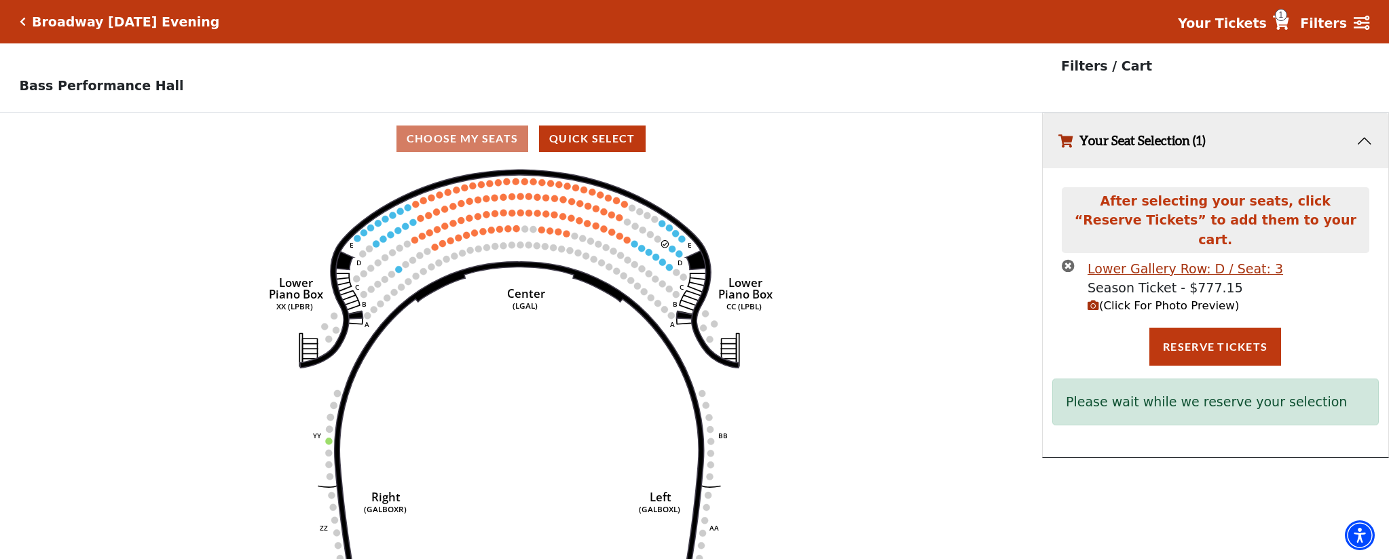
scroll to position [28, 0]
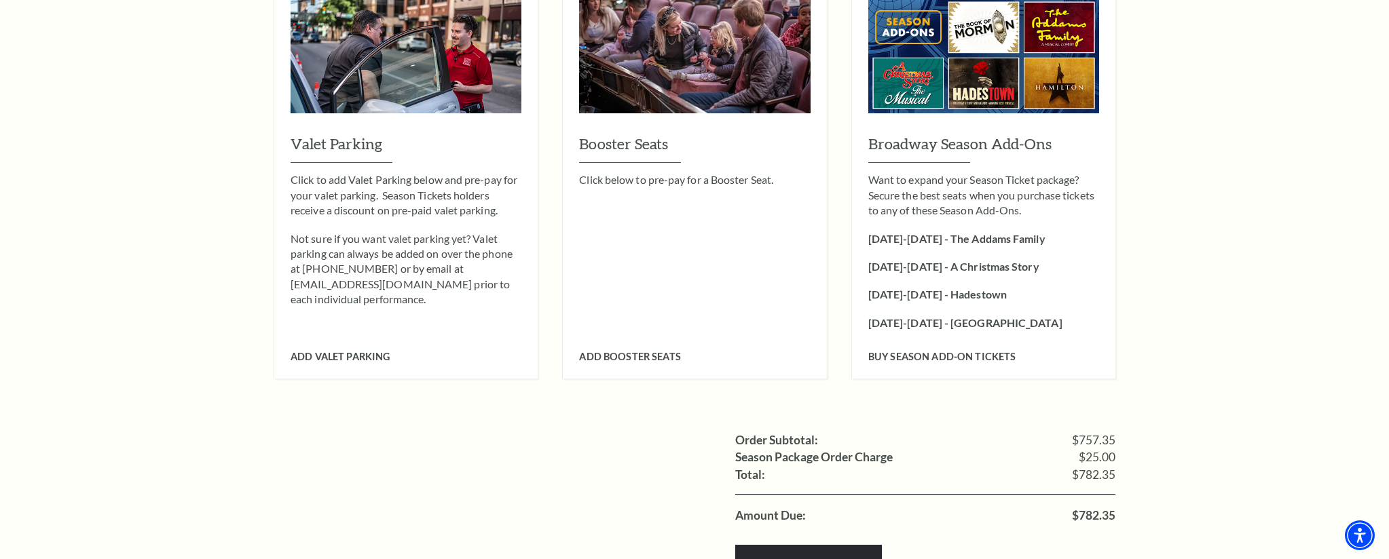
scroll to position [1396, 0]
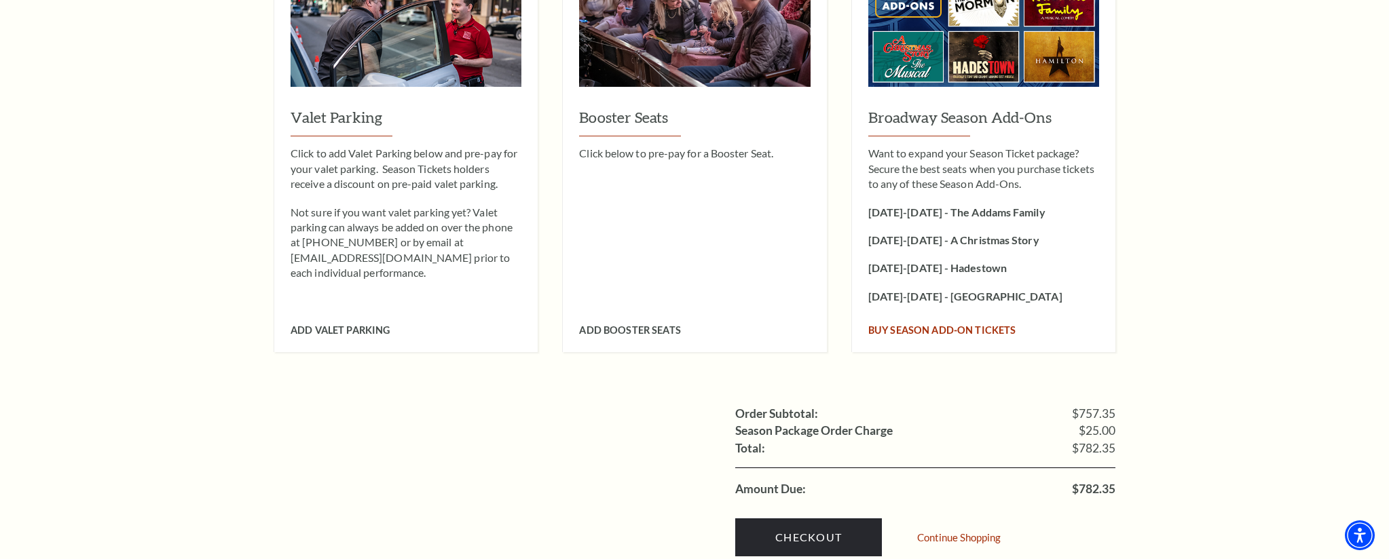
click at [869, 324] on span "Buy Season Add-On tickets" at bounding box center [942, 330] width 148 height 12
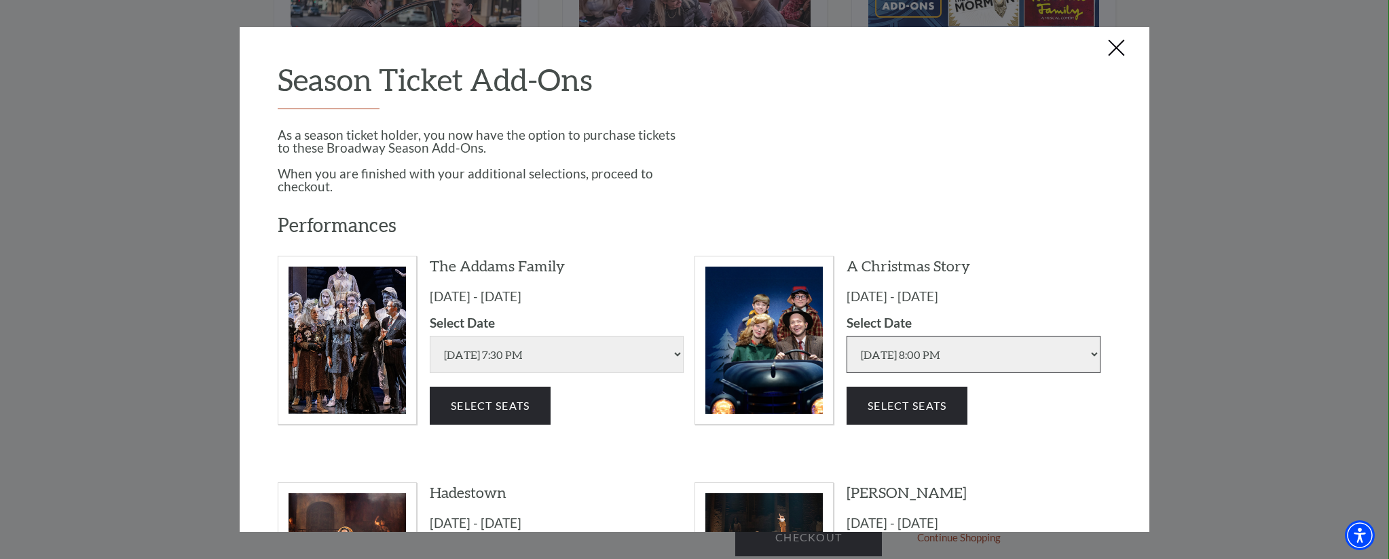
click at [921, 349] on select "[DATE] 8:00 PM [DATE] 1:30 PM [DATE] 7:30 PM [DATE] 1:30 PM [DATE] 6:30 PM" at bounding box center [973, 354] width 254 height 37
select select "6297"
click at [846, 336] on select "[DATE] 8:00 PM [DATE] 1:30 PM [DATE] 7:30 PM [DATE] 1:30 PM [DATE] 6:30 PM" at bounding box center [973, 354] width 254 height 37
click at [896, 413] on button "Select Seats" at bounding box center [906, 406] width 121 height 38
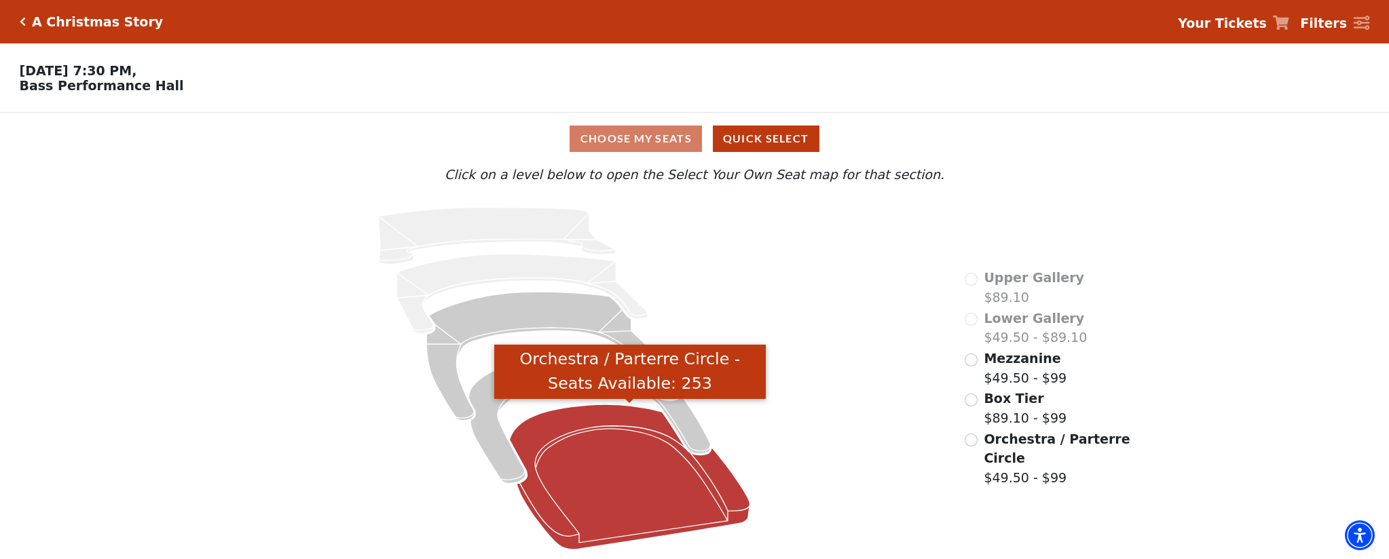
click at [586, 466] on icon "Orchestra / Parterre Circle - Seats Available: 253" at bounding box center [630, 477] width 240 height 145
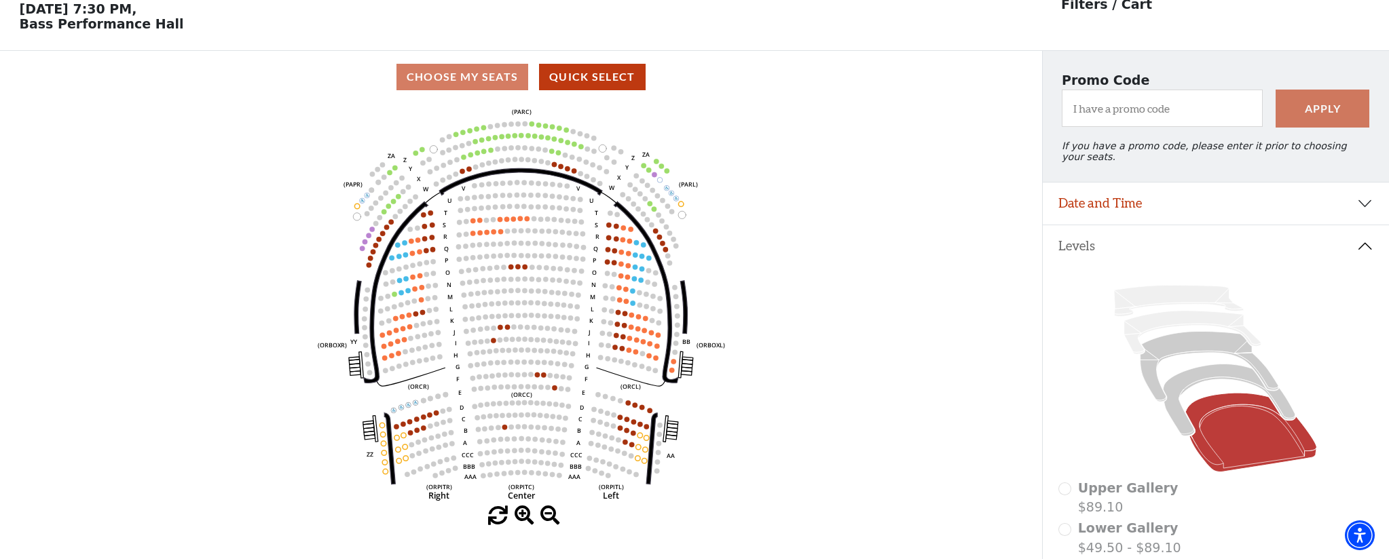
scroll to position [63, 0]
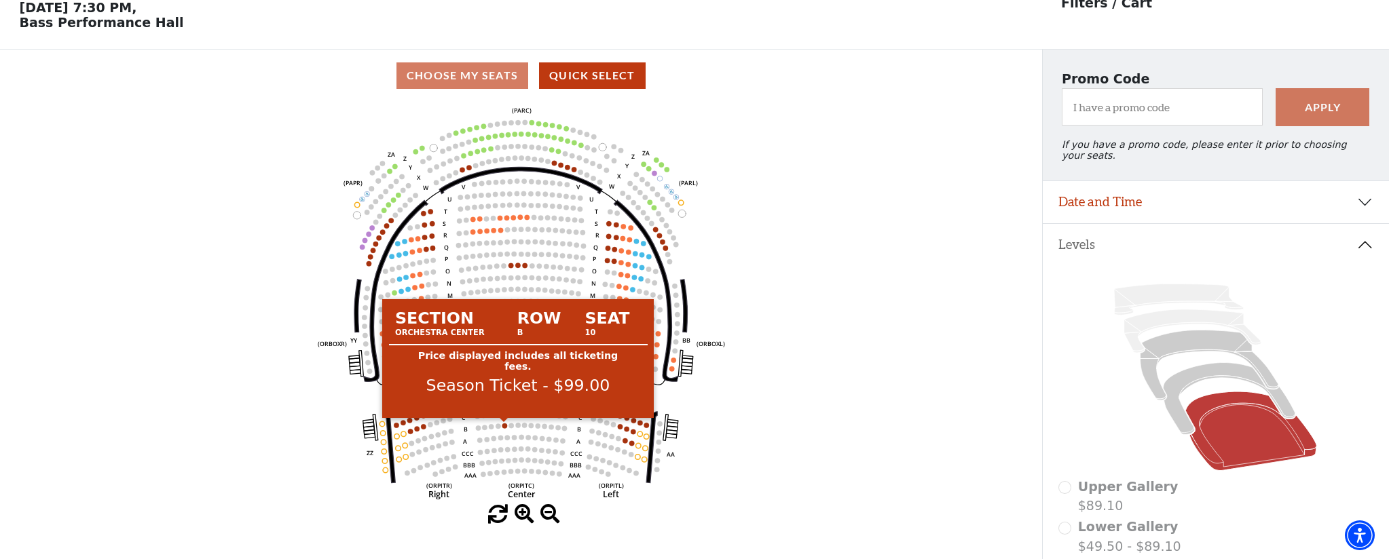
click at [505, 426] on circle at bounding box center [504, 426] width 5 height 5
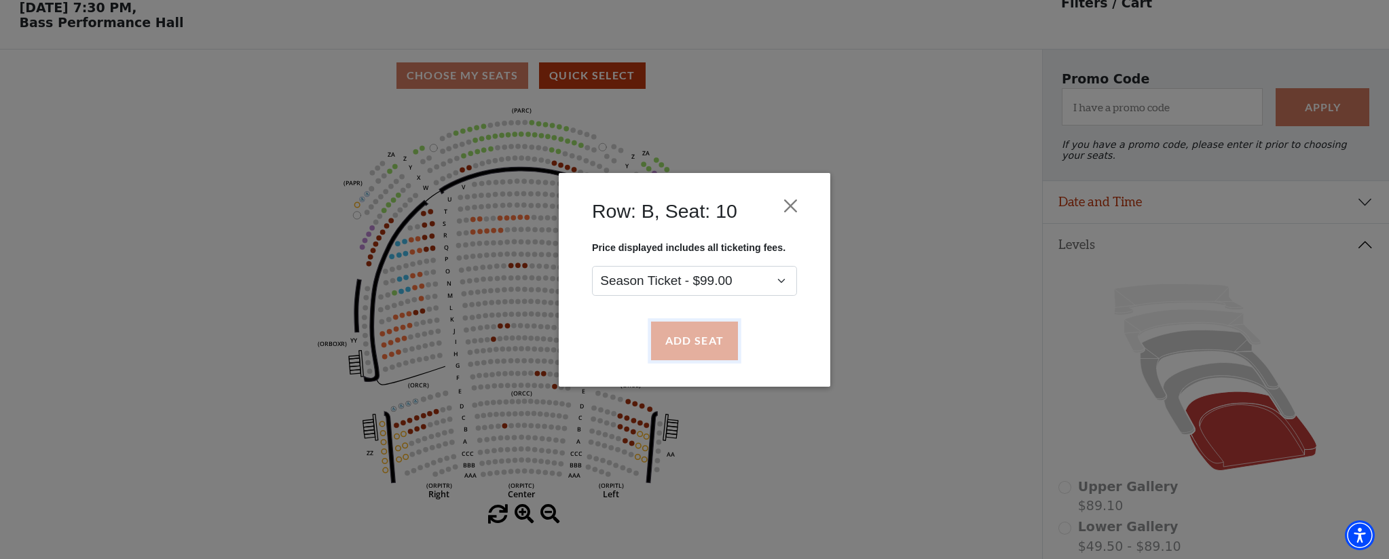
click at [698, 344] on button "Add Seat" at bounding box center [694, 341] width 87 height 38
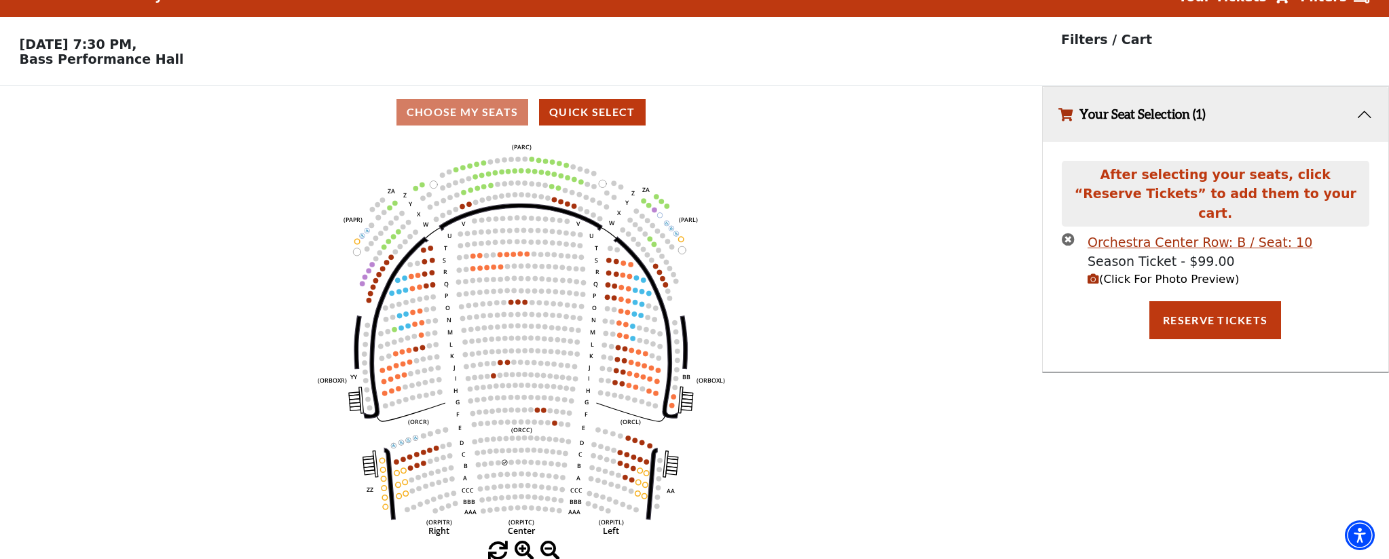
scroll to position [0, 0]
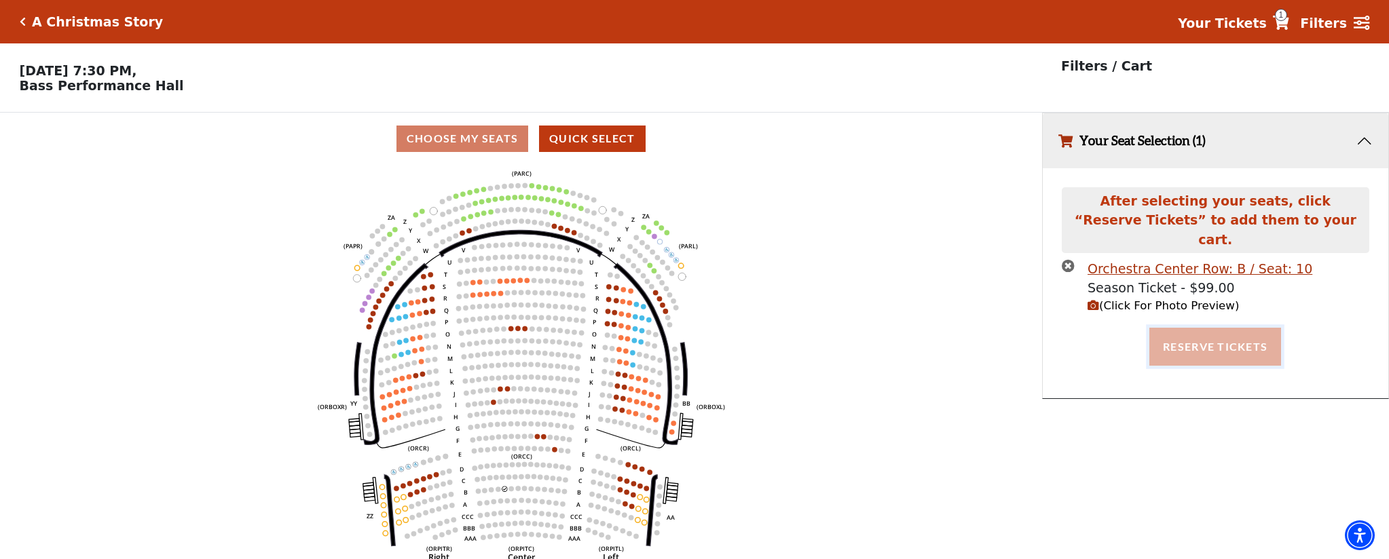
click at [1219, 331] on button "Reserve Tickets" at bounding box center [1215, 347] width 132 height 38
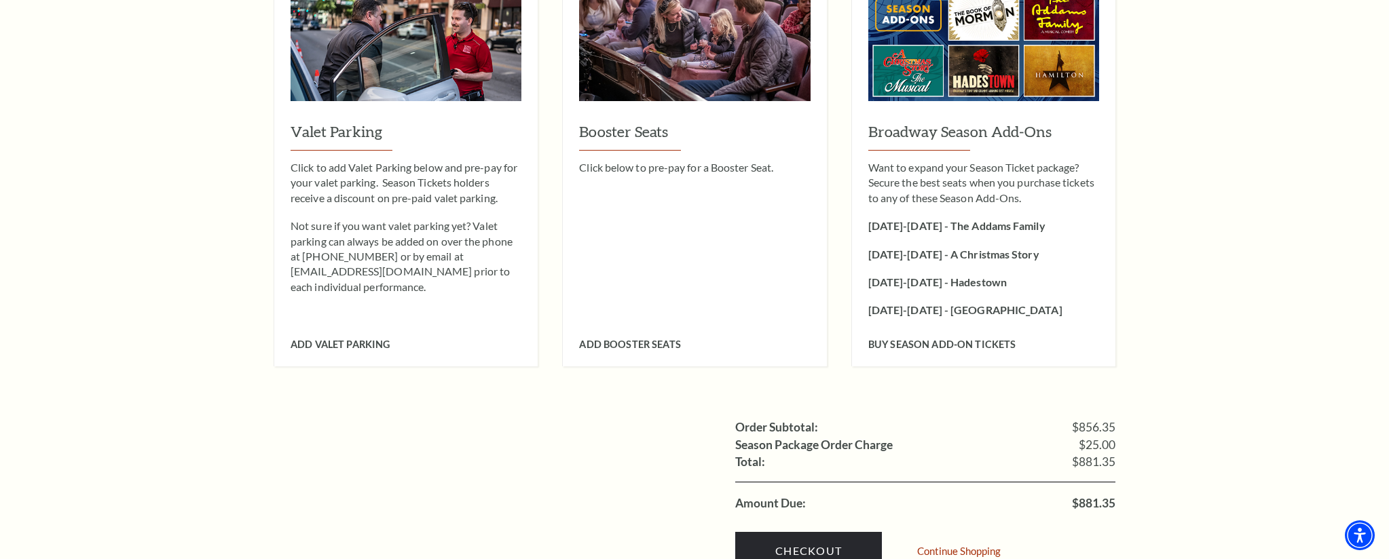
scroll to position [1637, 0]
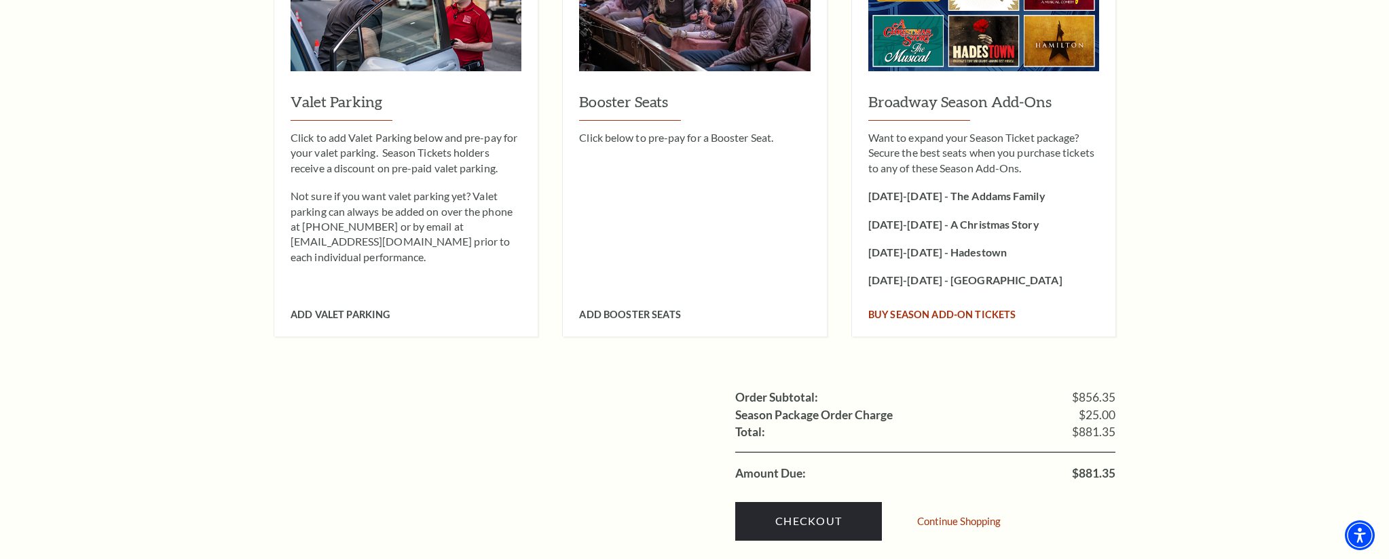
click at [893, 309] on span "Buy Season Add-On tickets" at bounding box center [942, 315] width 148 height 12
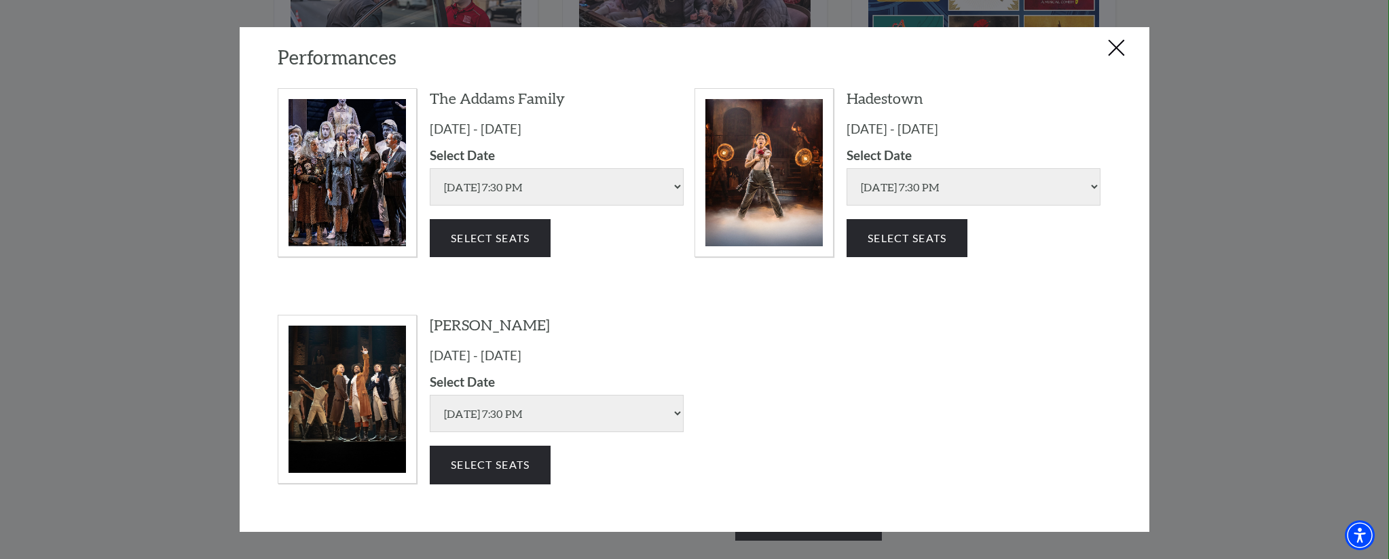
scroll to position [201, 0]
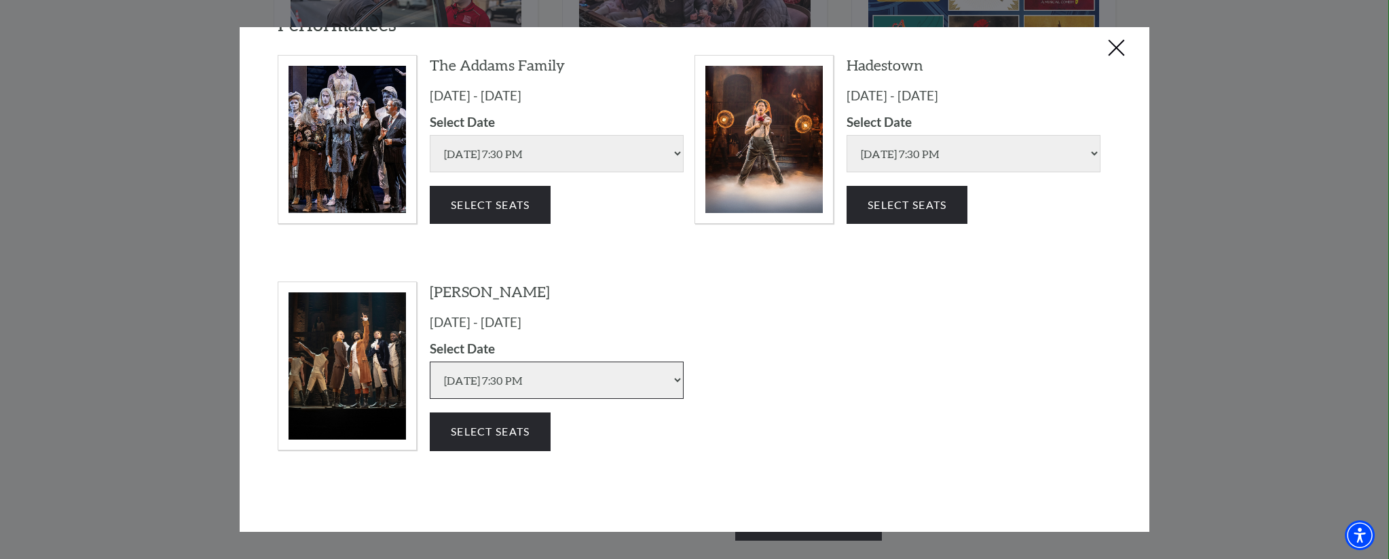
click at [555, 386] on select "[DATE] 7:30 PM [DATE] 1:30 PM [DATE] 7:30 PM [DATE] 7:30 PM [DATE] 1:30 PM [DAT…" at bounding box center [557, 380] width 254 height 37
select select "6312"
click at [430, 362] on select "[DATE] 7:30 PM [DATE] 1:30 PM [DATE] 7:30 PM [DATE] 7:30 PM [DATE] 1:30 PM [DAT…" at bounding box center [557, 380] width 254 height 37
click at [524, 445] on button "Select Seats" at bounding box center [490, 432] width 121 height 38
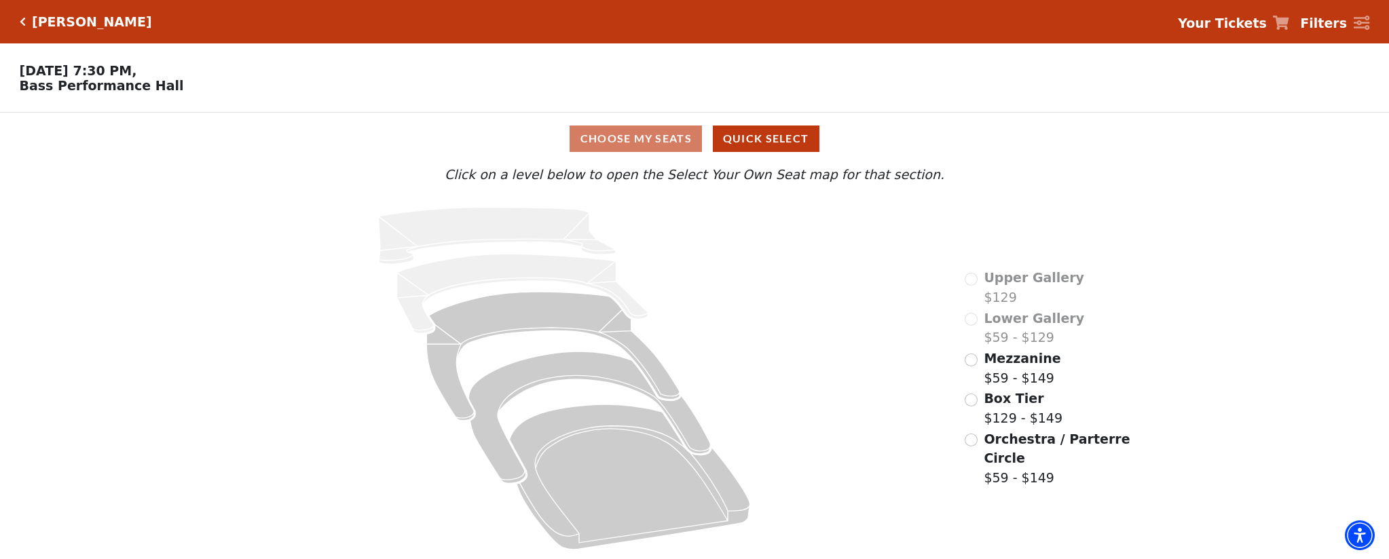
click at [1012, 356] on span "Mezzanine" at bounding box center [1022, 358] width 77 height 15
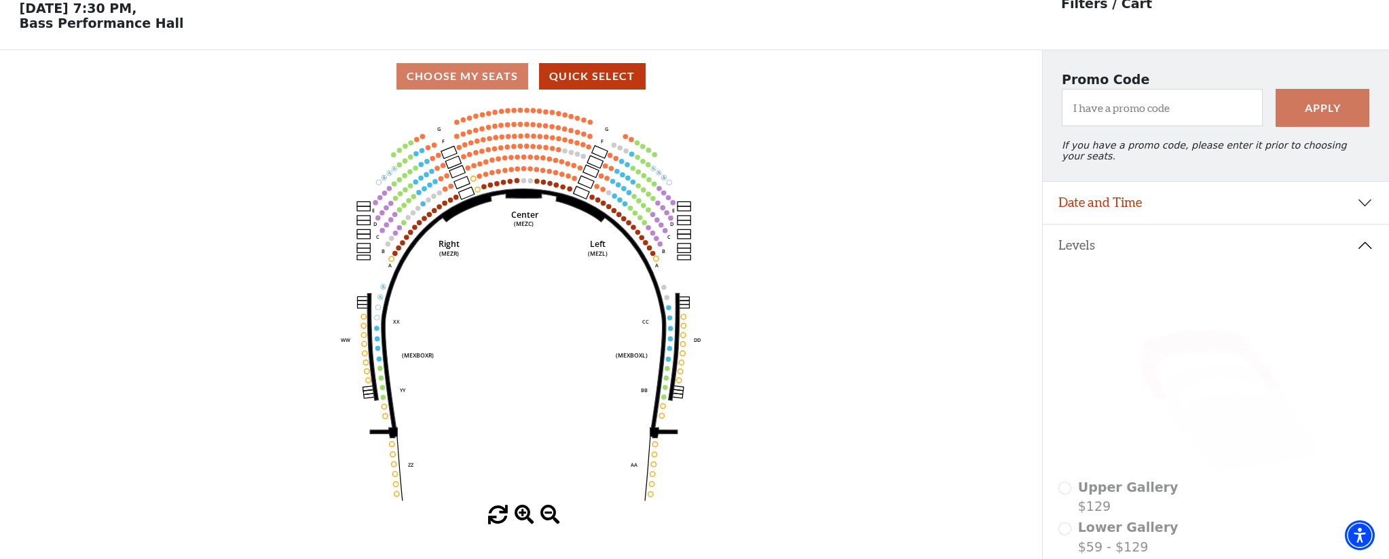
scroll to position [63, 0]
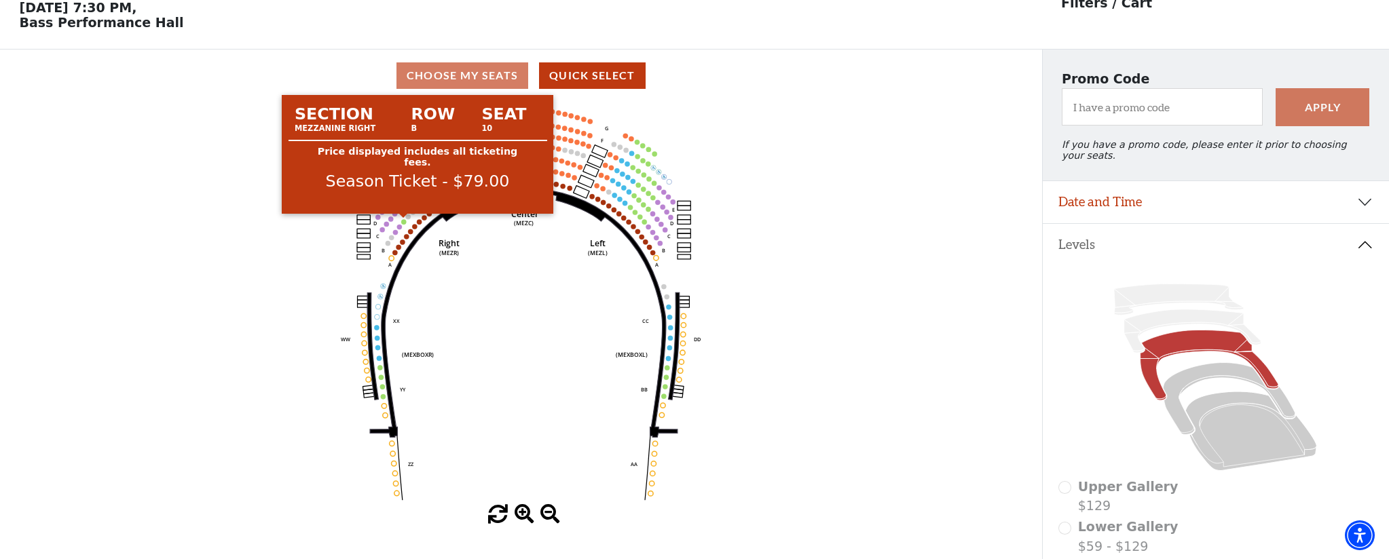
click at [405, 222] on circle at bounding box center [403, 221] width 5 height 5
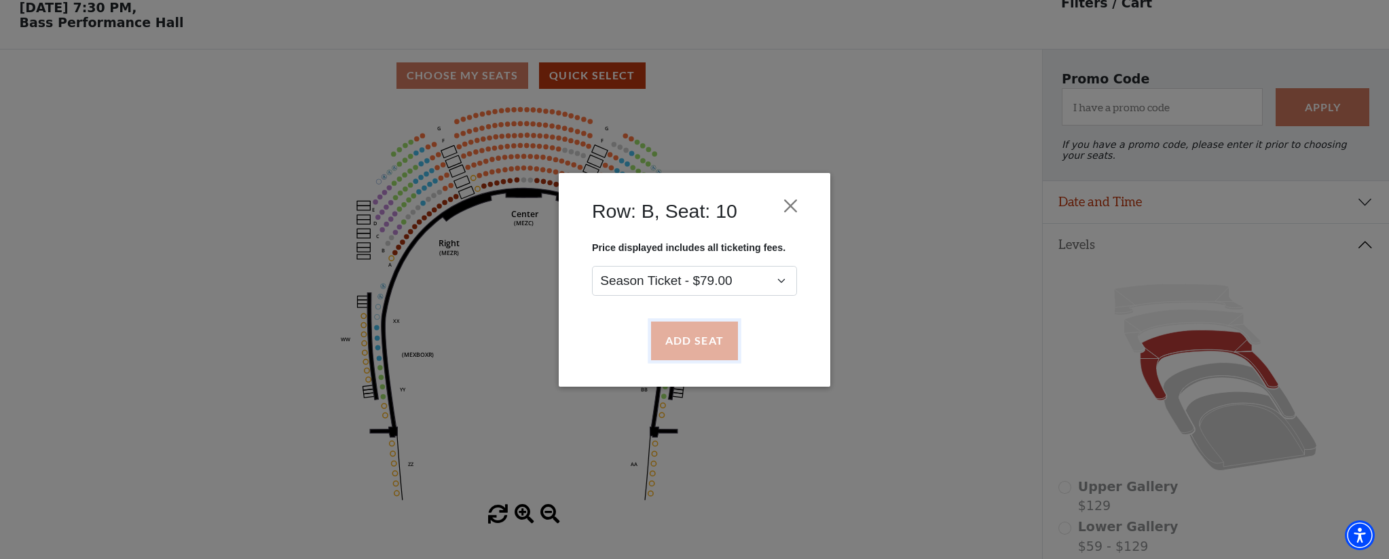
drag, startPoint x: 714, startPoint y: 341, endPoint x: 703, endPoint y: 339, distance: 11.9
click at [714, 341] on button "Add Seat" at bounding box center [694, 341] width 87 height 38
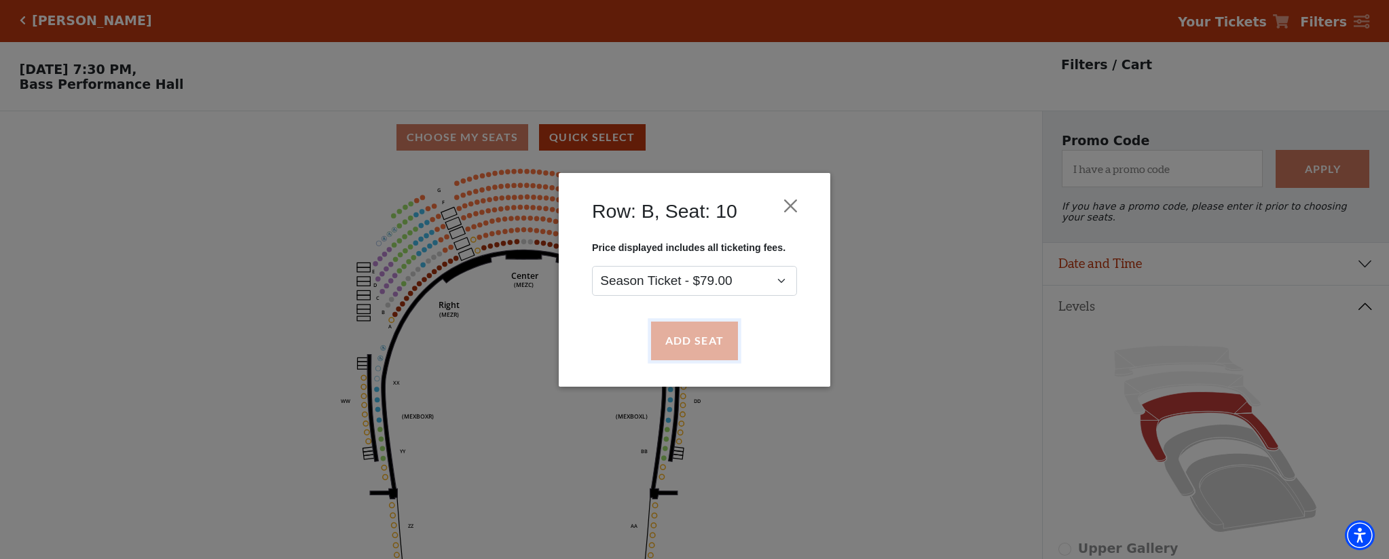
scroll to position [0, 0]
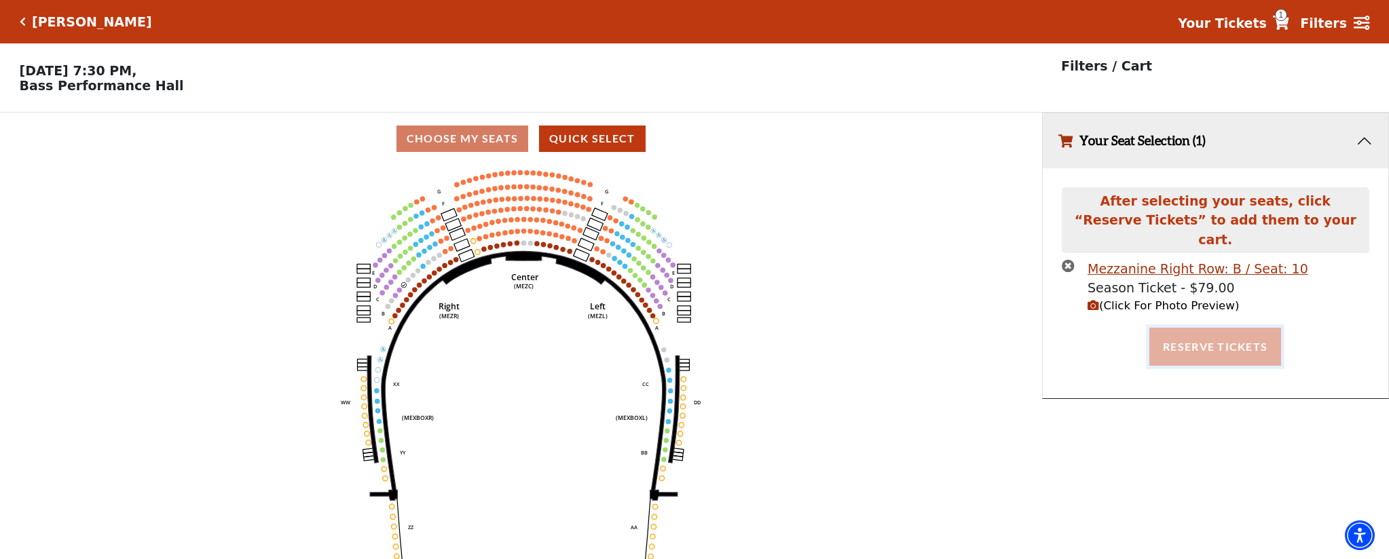
click at [1214, 335] on button "Reserve Tickets" at bounding box center [1215, 347] width 132 height 38
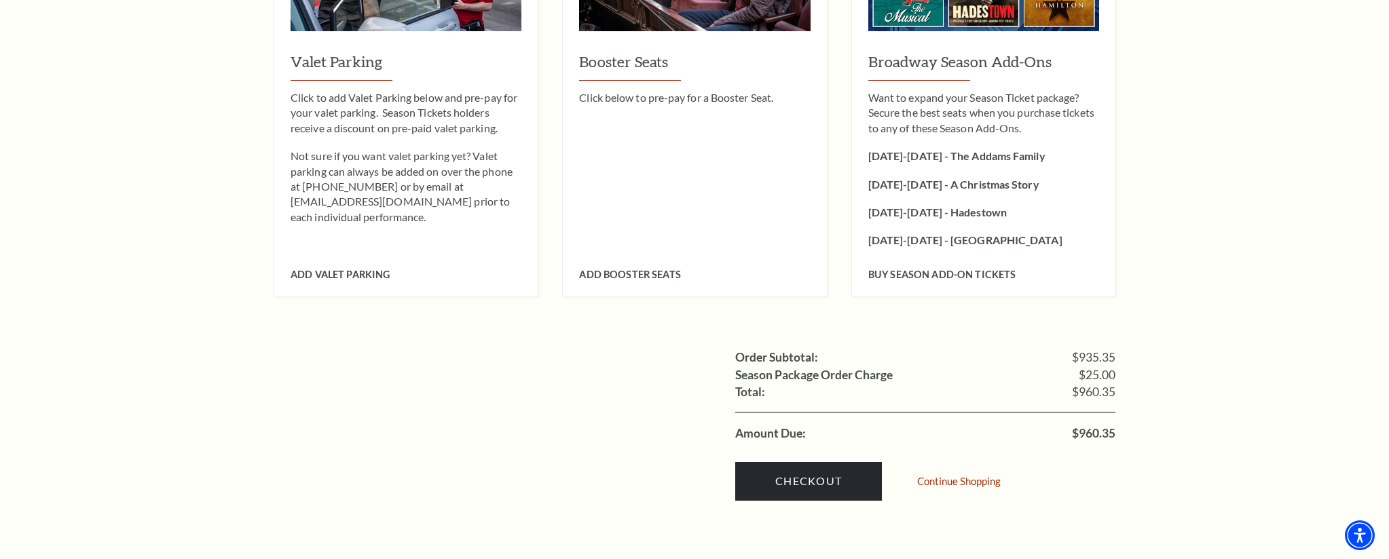
scroll to position [1833, 0]
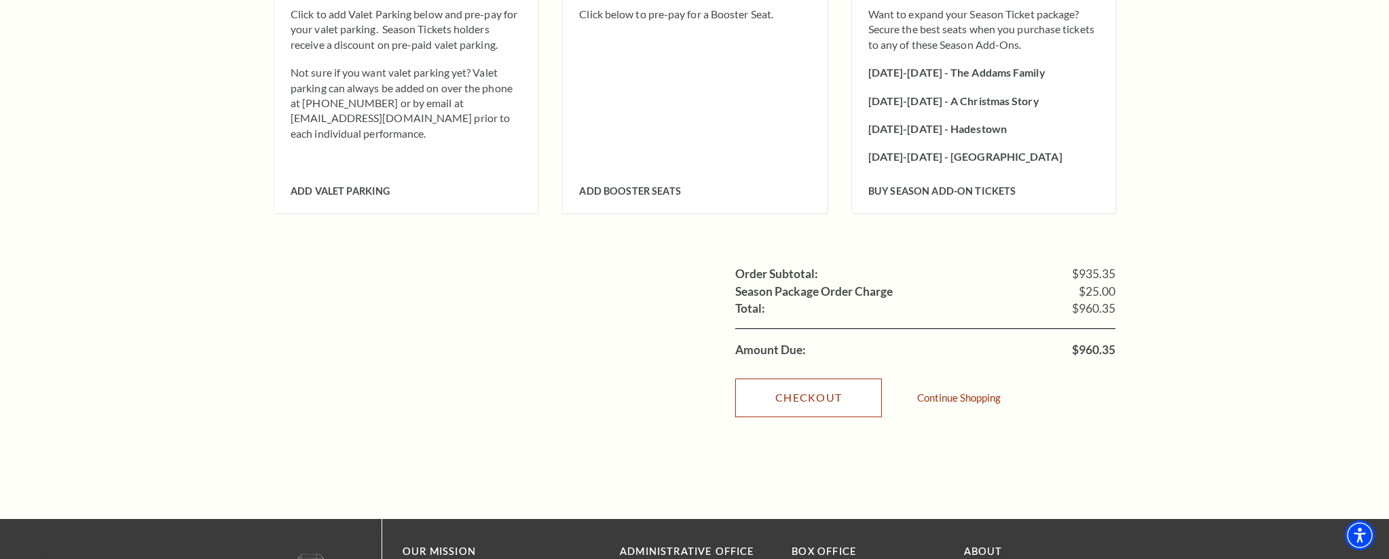
click at [829, 386] on link "Checkout" at bounding box center [808, 398] width 147 height 38
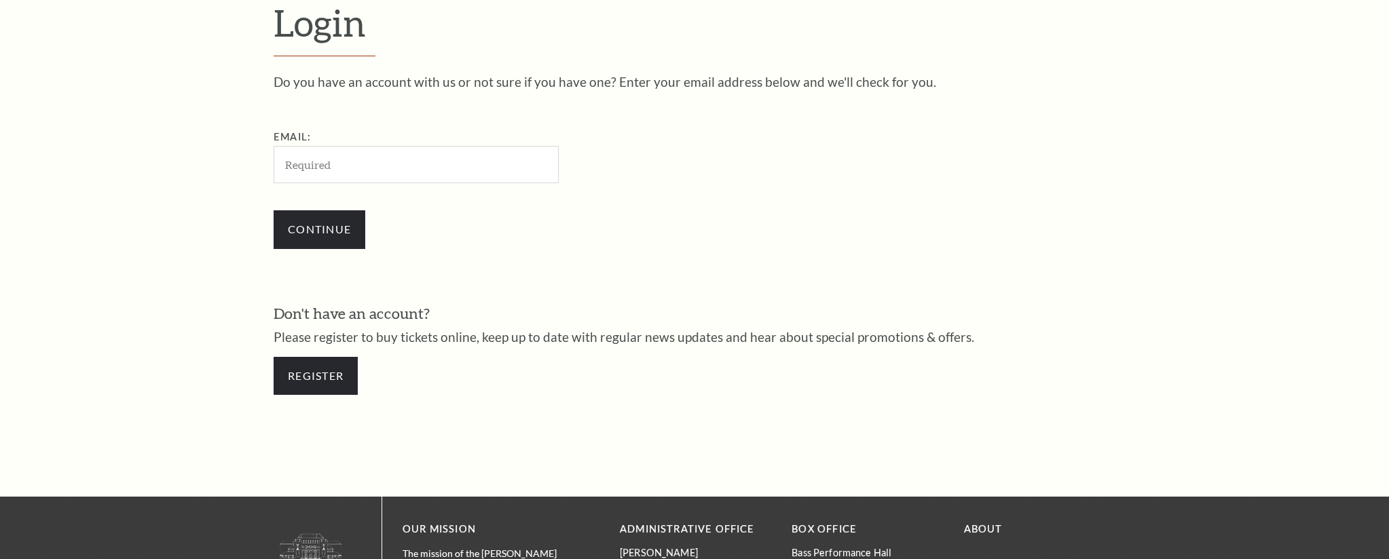
scroll to position [473, 0]
type input "acwelker@verizon.net"
click at [339, 223] on input "Continue" at bounding box center [320, 229] width 92 height 38
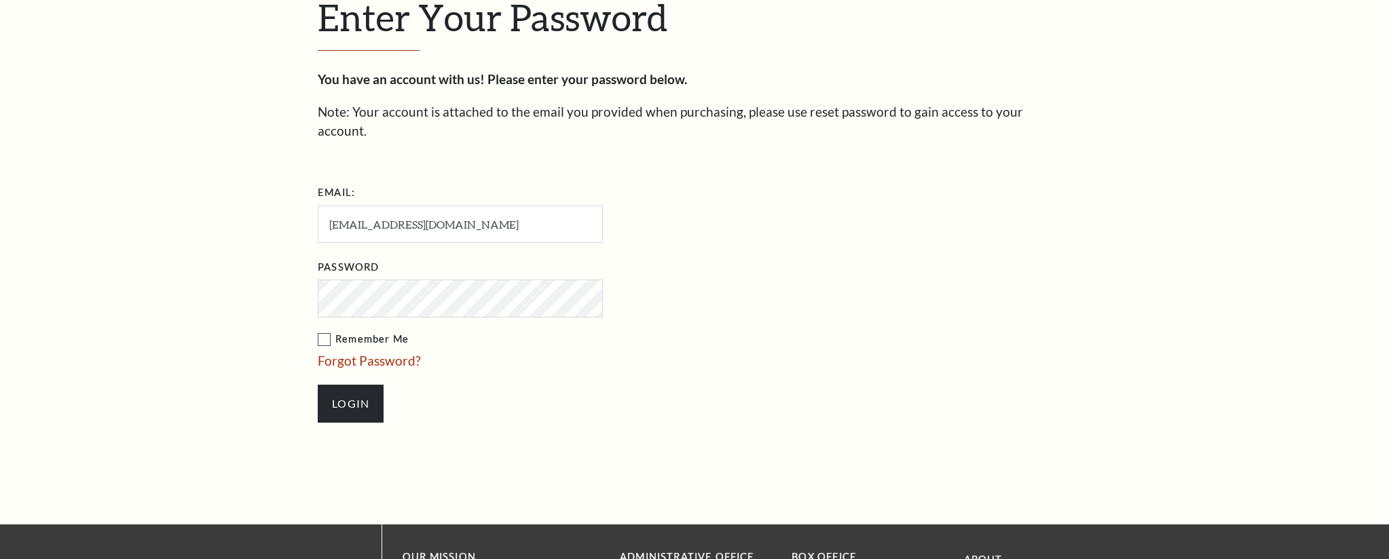
scroll to position [486, 0]
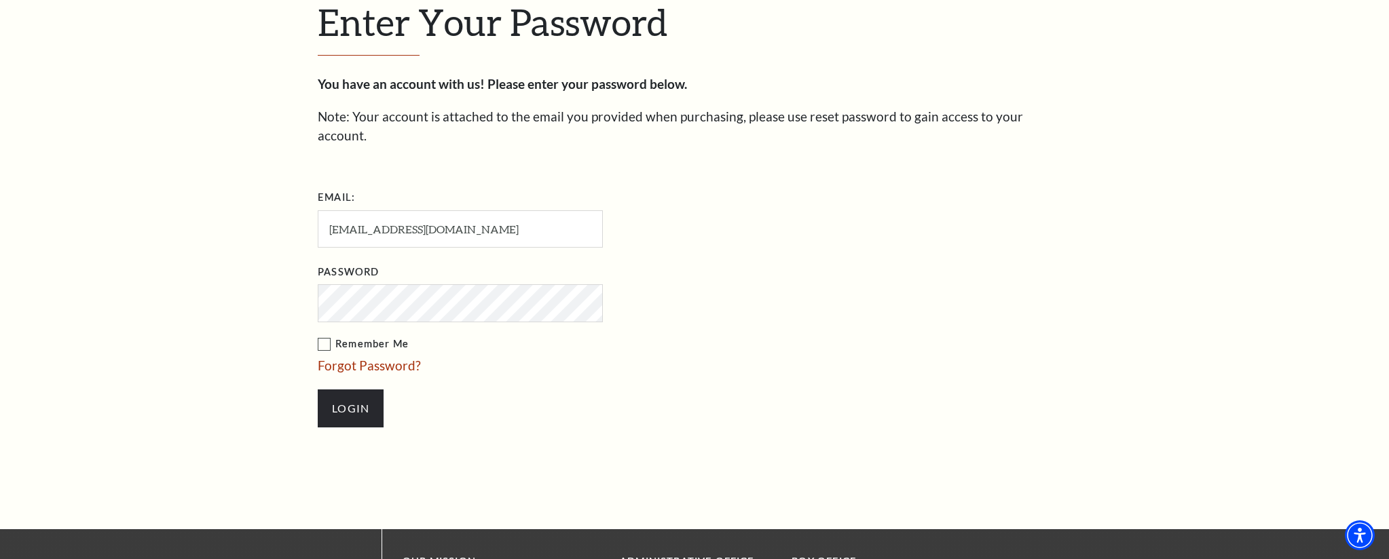
click at [318, 390] on input "Login" at bounding box center [351, 409] width 66 height 38
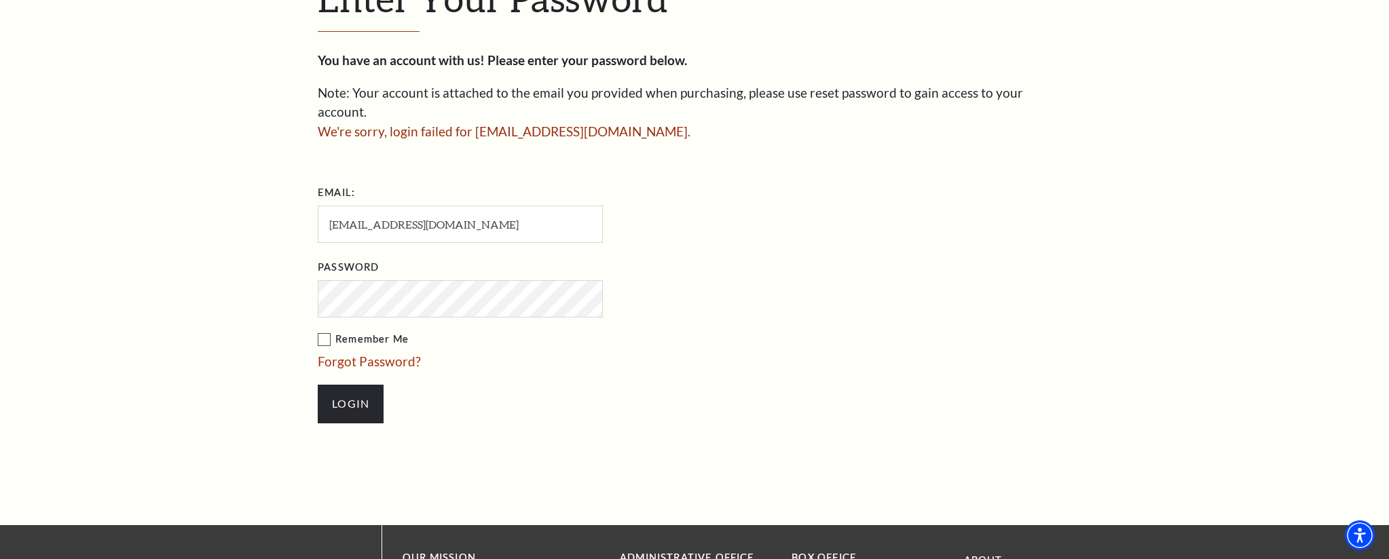
click at [318, 385] on input "Login" at bounding box center [351, 404] width 66 height 38
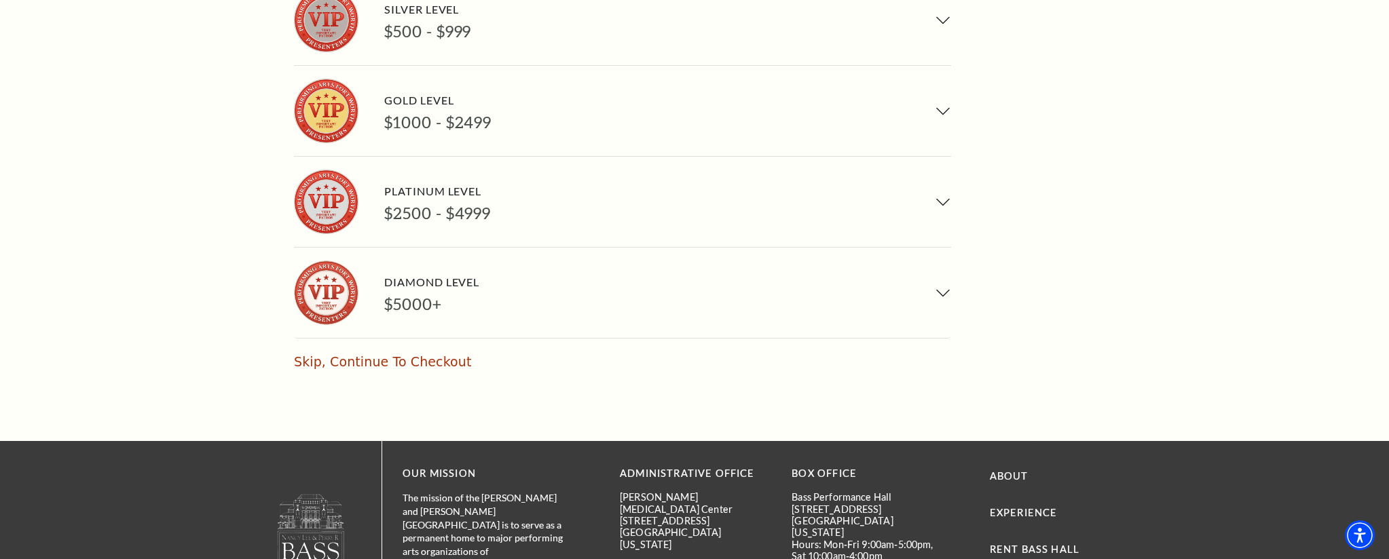
scroll to position [834, 0]
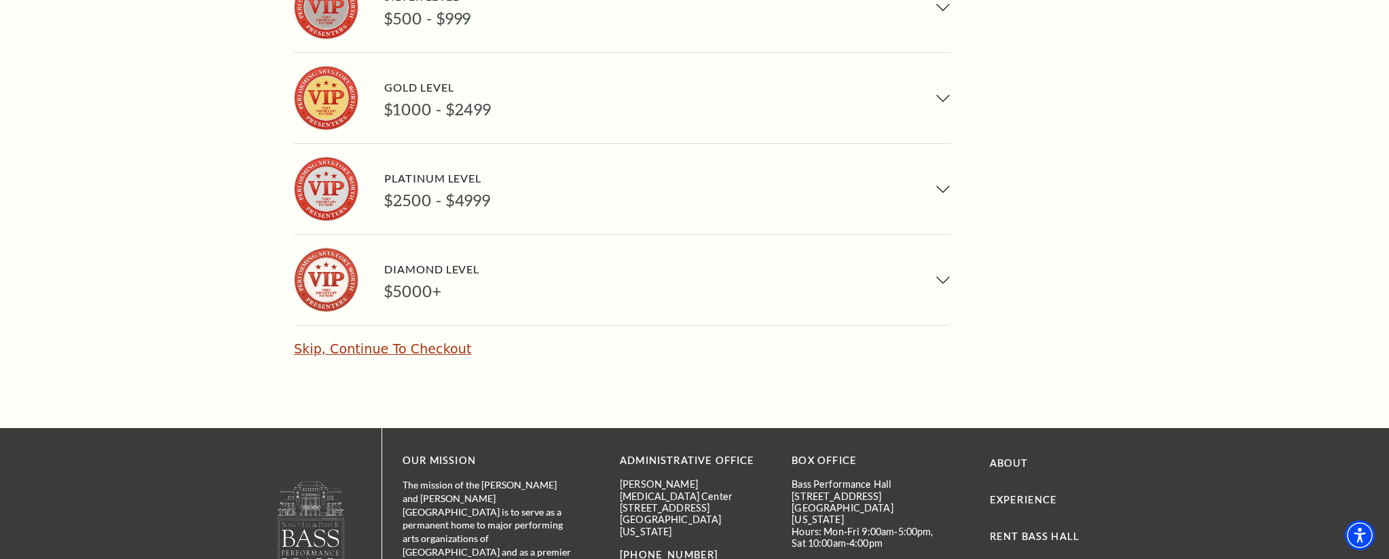
click at [346, 341] on link "Skip, Continue To Checkout" at bounding box center [382, 348] width 177 height 15
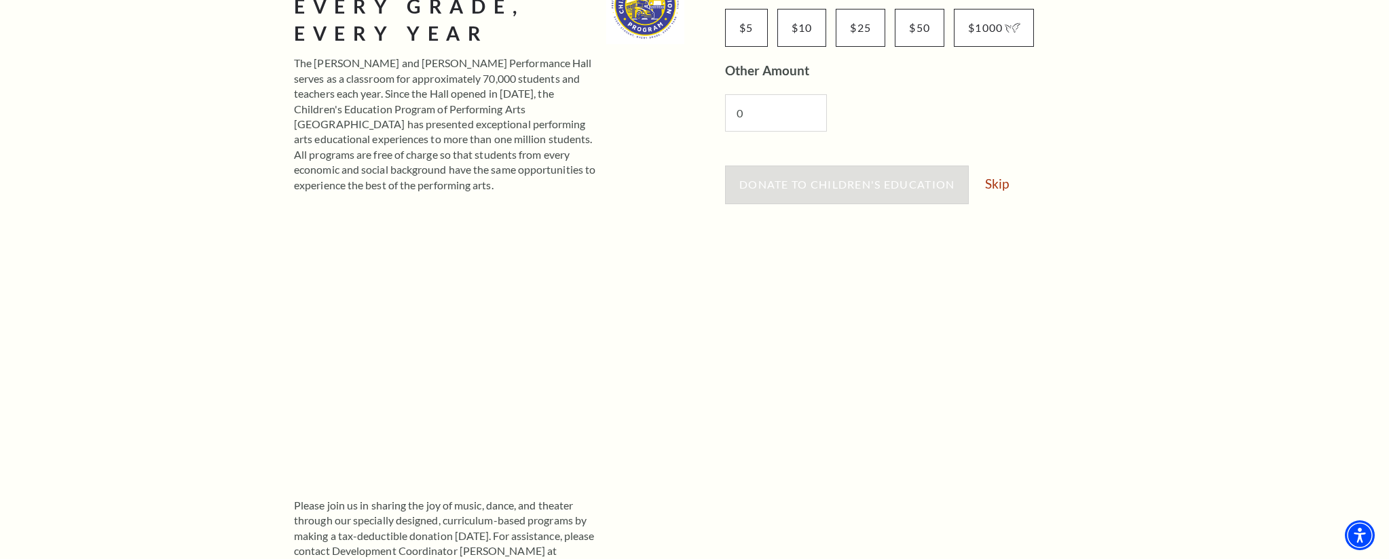
scroll to position [295, 0]
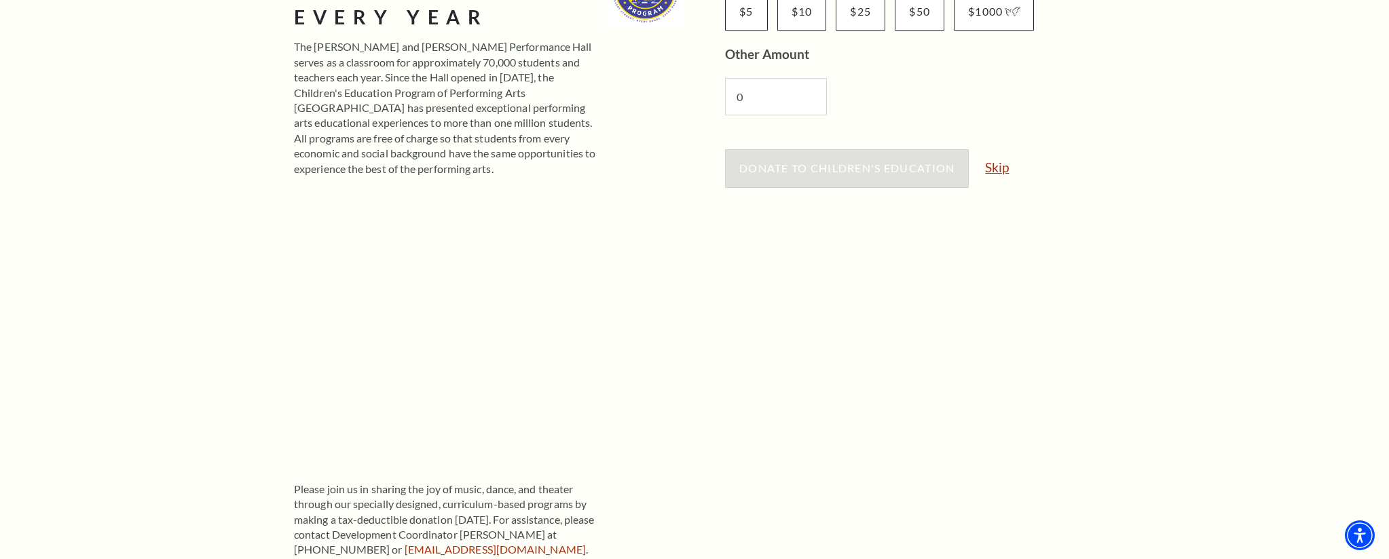
click at [996, 168] on link "Skip" at bounding box center [997, 167] width 24 height 13
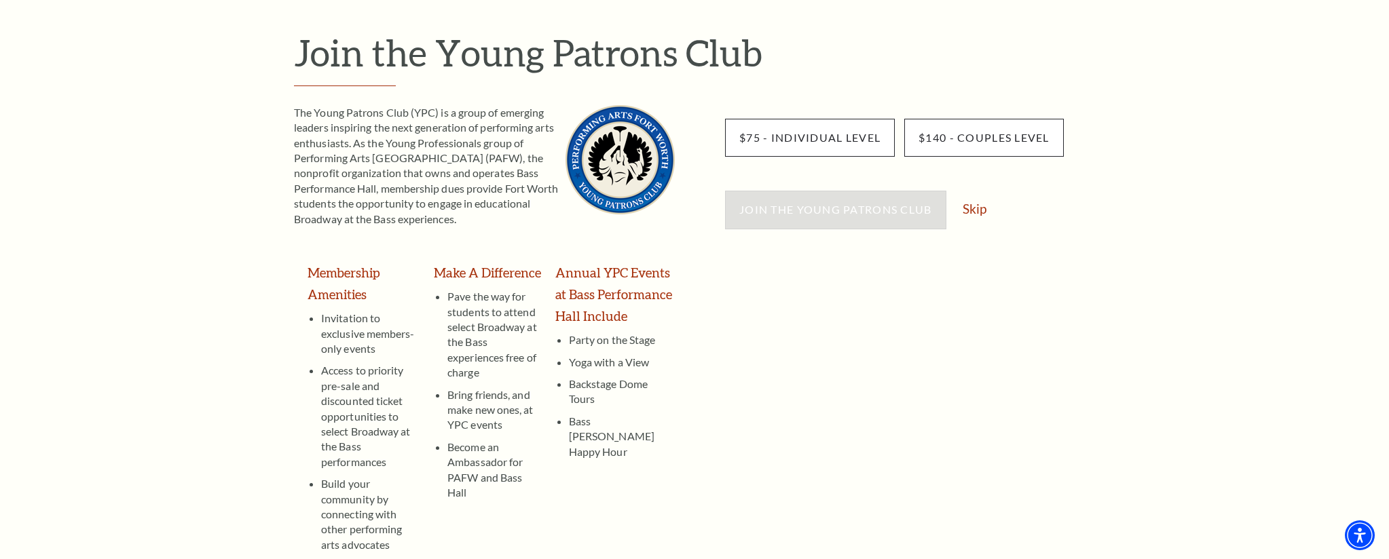
scroll to position [193, 0]
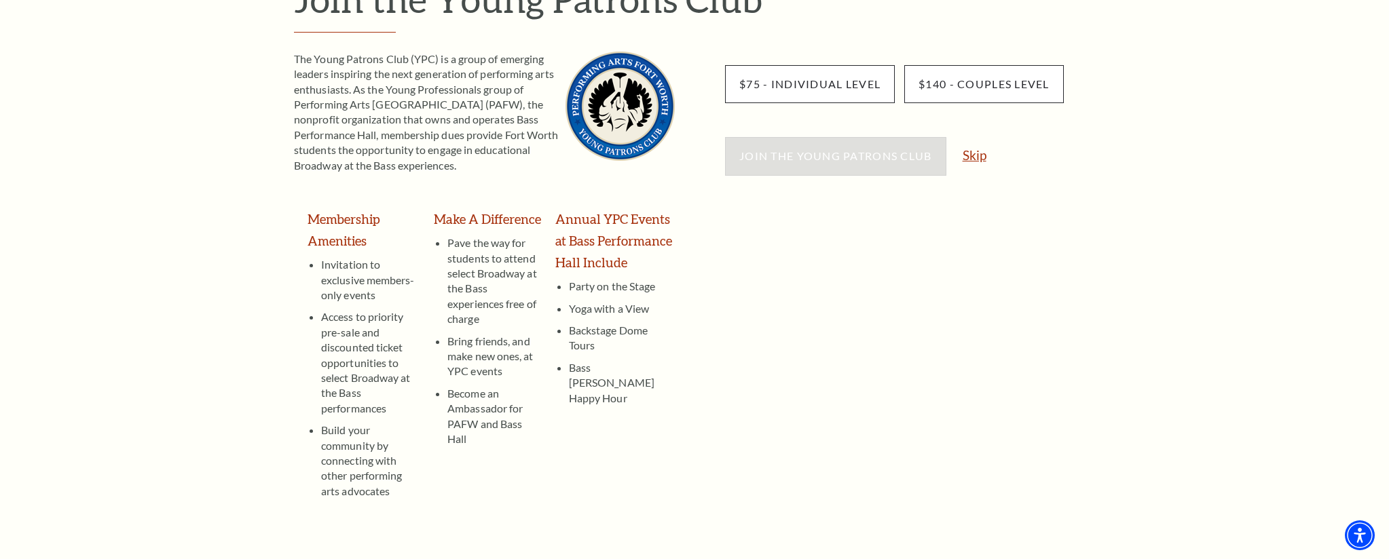
click at [973, 157] on link "Skip" at bounding box center [975, 155] width 24 height 13
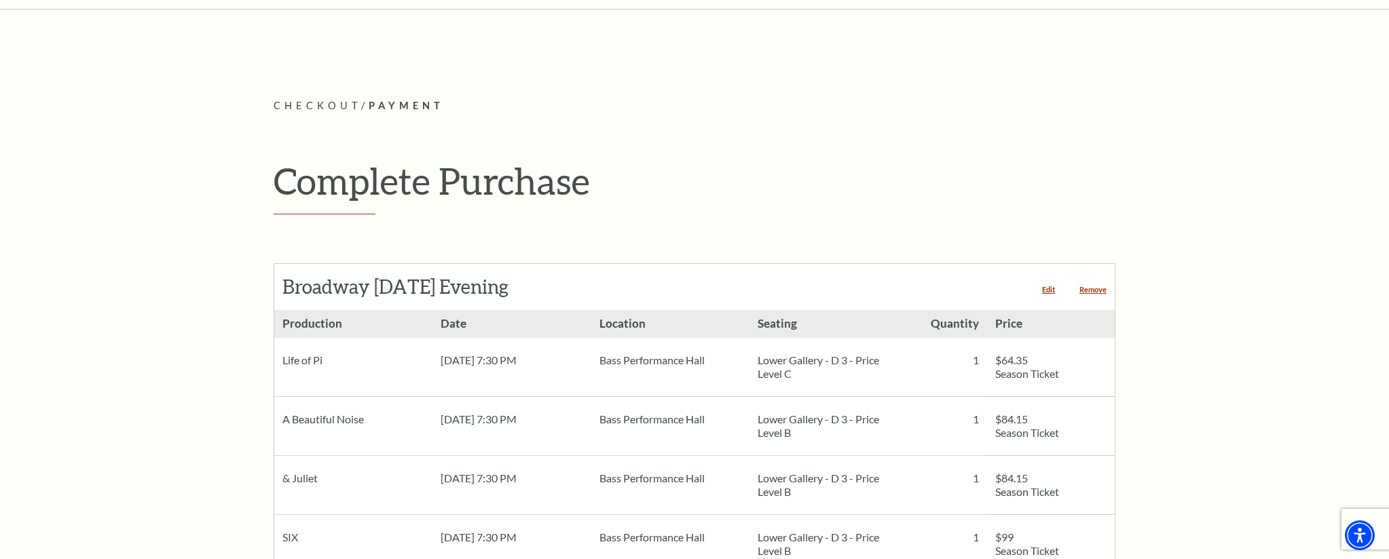
scroll to position [206, 0]
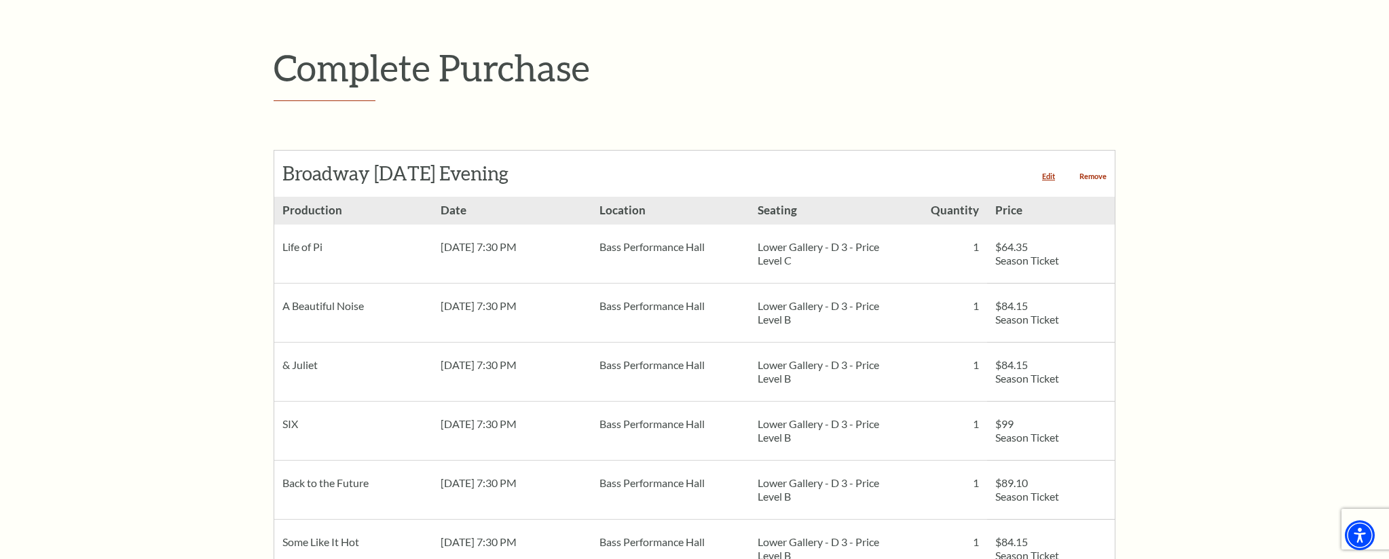
click at [1096, 178] on link "Remove" at bounding box center [1092, 175] width 27 height 7
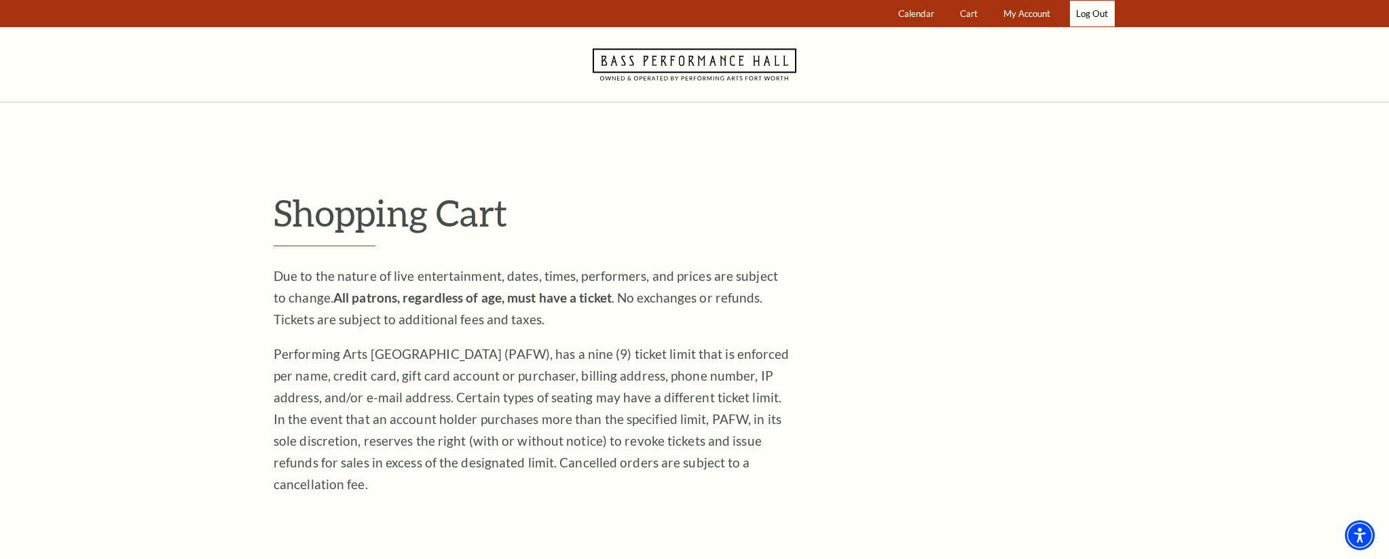
click at [1095, 17] on link "Log Out" at bounding box center [1092, 14] width 45 height 26
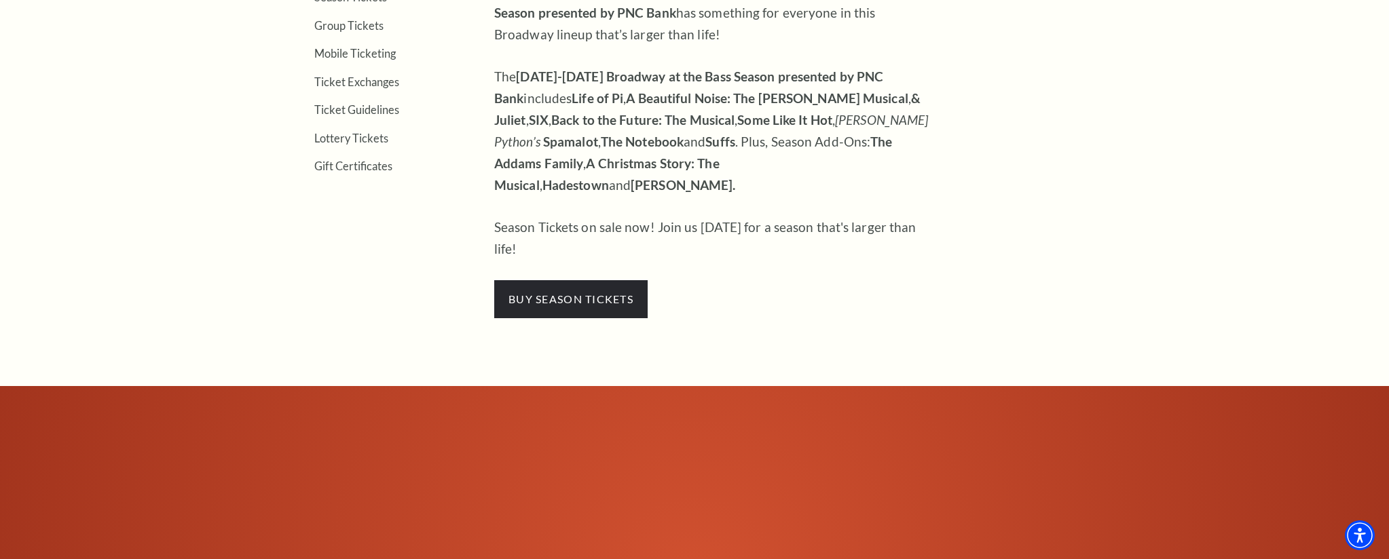
scroll to position [649, 0]
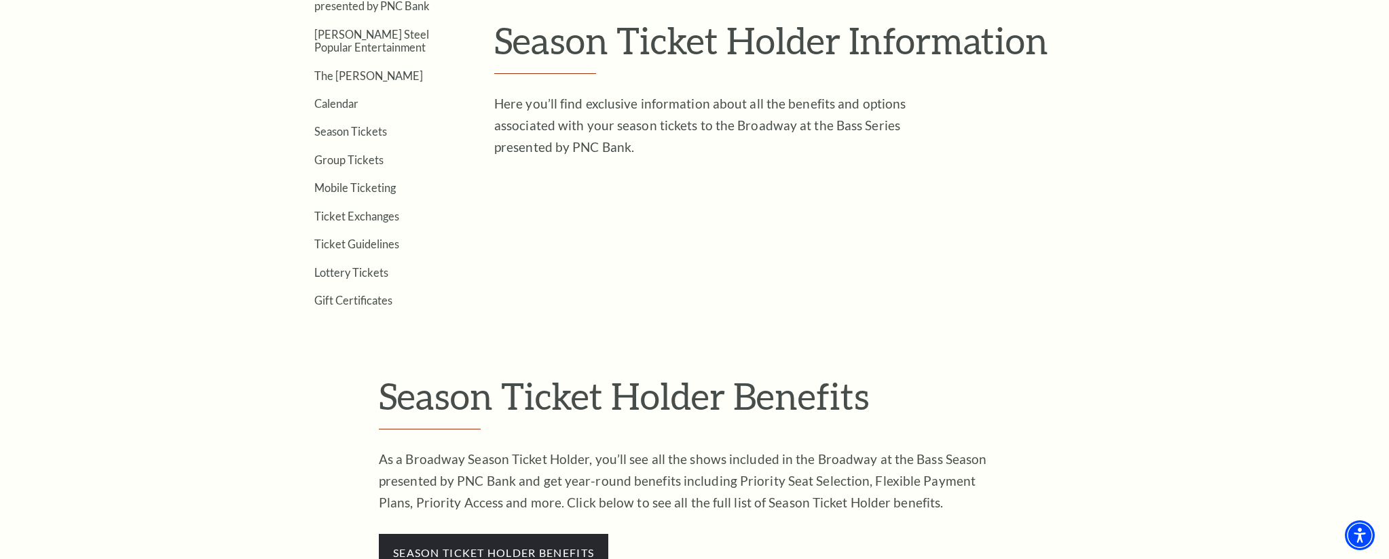
scroll to position [521, 0]
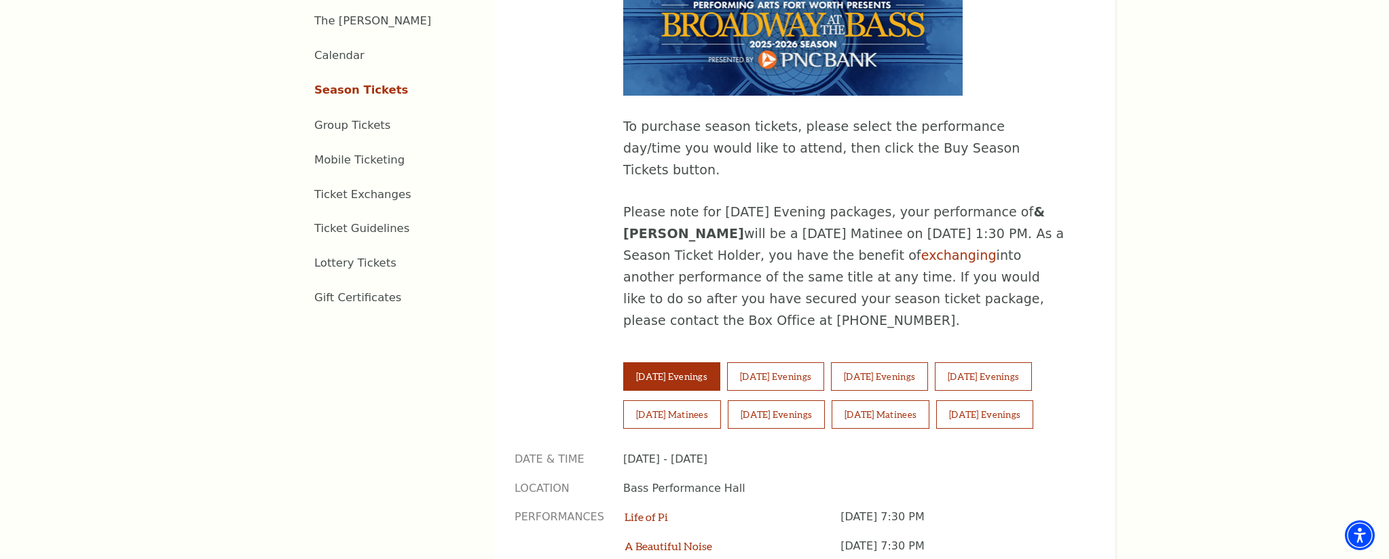
scroll to position [818, 0]
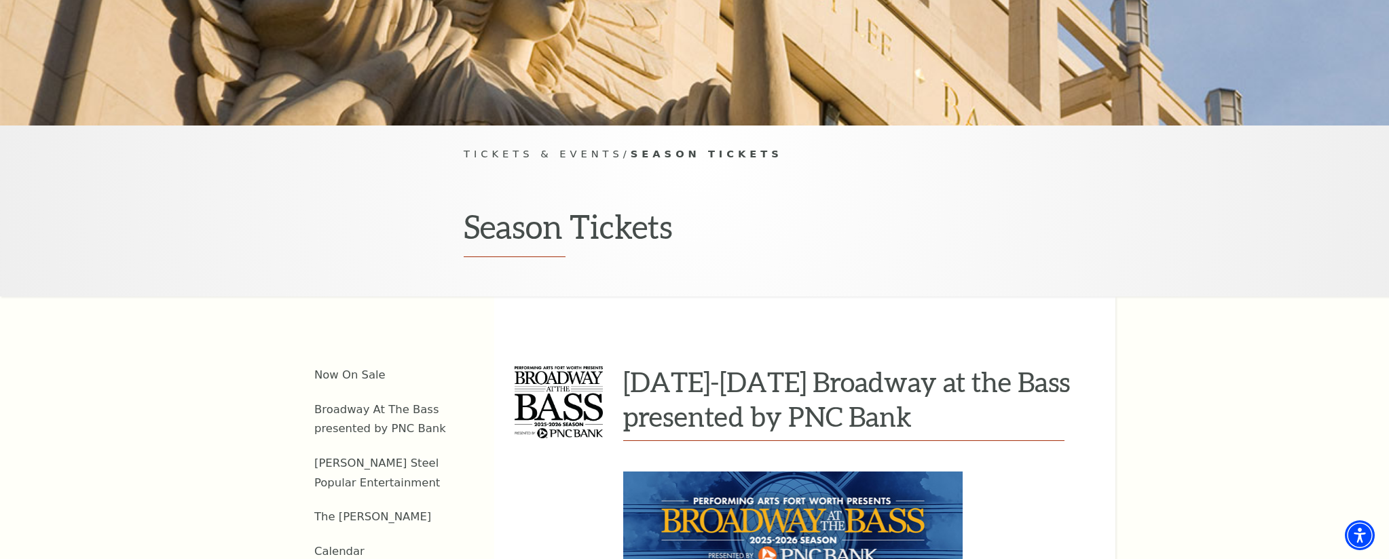
scroll to position [238, 0]
